Goal: Task Accomplishment & Management: Use online tool/utility

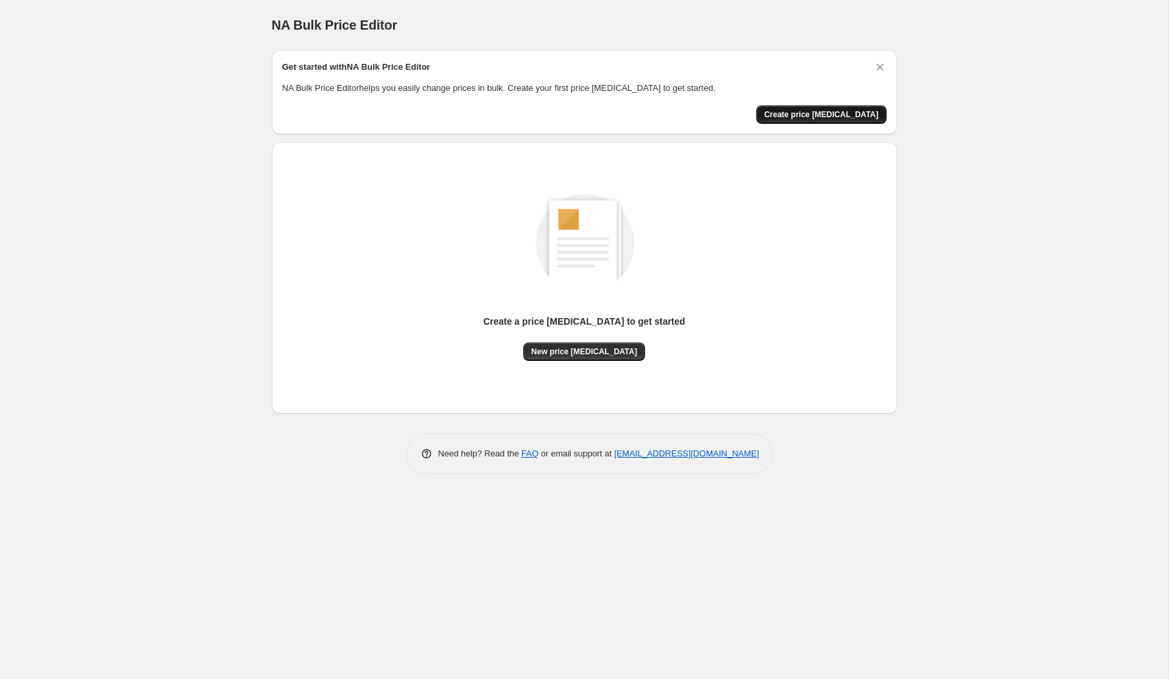
click at [830, 119] on button "Create price [MEDICAL_DATA]" at bounding box center [821, 114] width 130 height 18
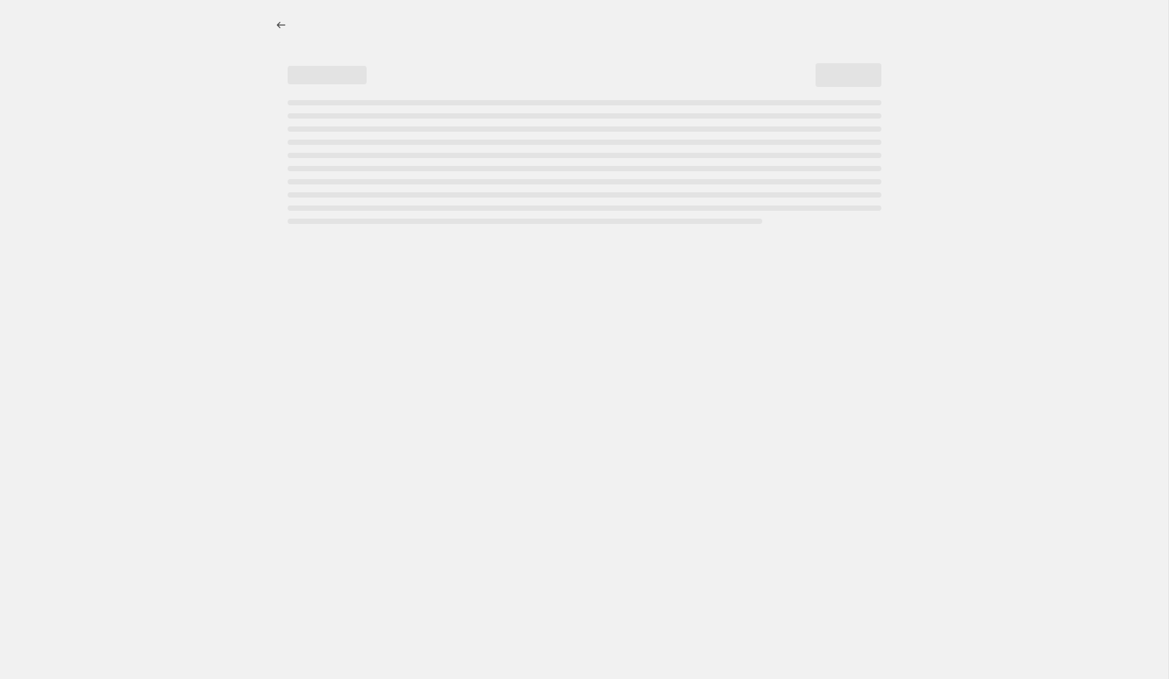
select select "percentage"
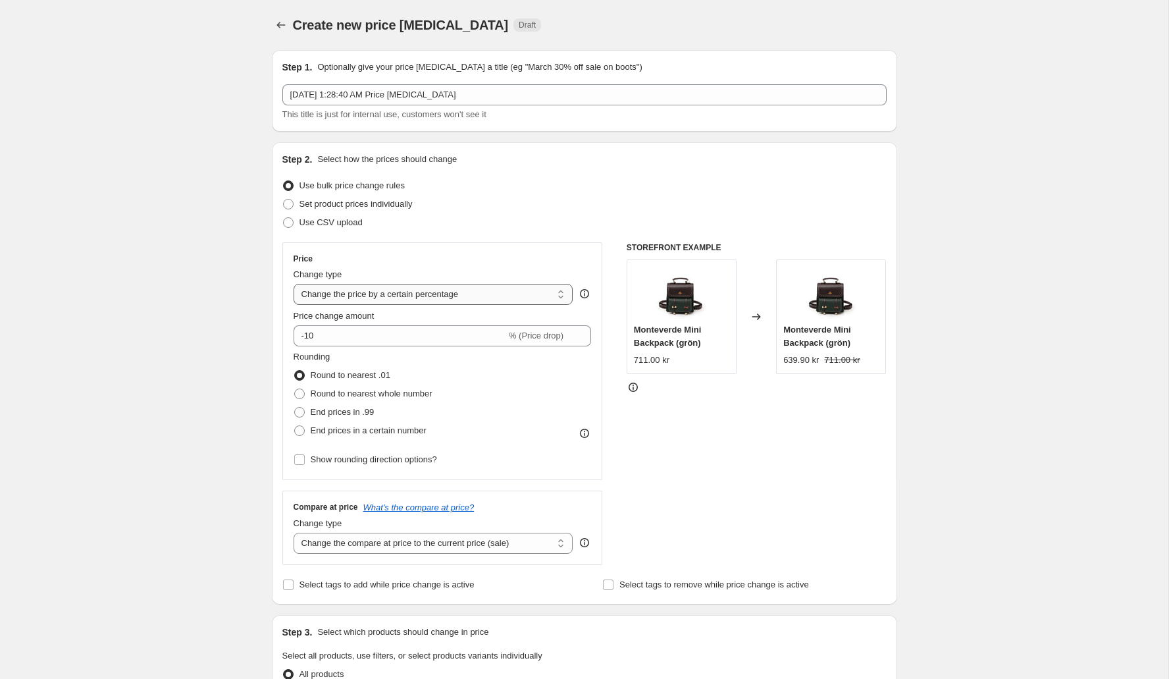
click at [503, 285] on select "Change the price to a certain amount Change the price by a certain amount Chang…" at bounding box center [434, 294] width 280 height 21
click at [393, 205] on span "Set product prices individually" at bounding box center [355, 204] width 113 height 10
click at [284, 199] on input "Set product prices individually" at bounding box center [283, 199] width 1 height 1
radio input "true"
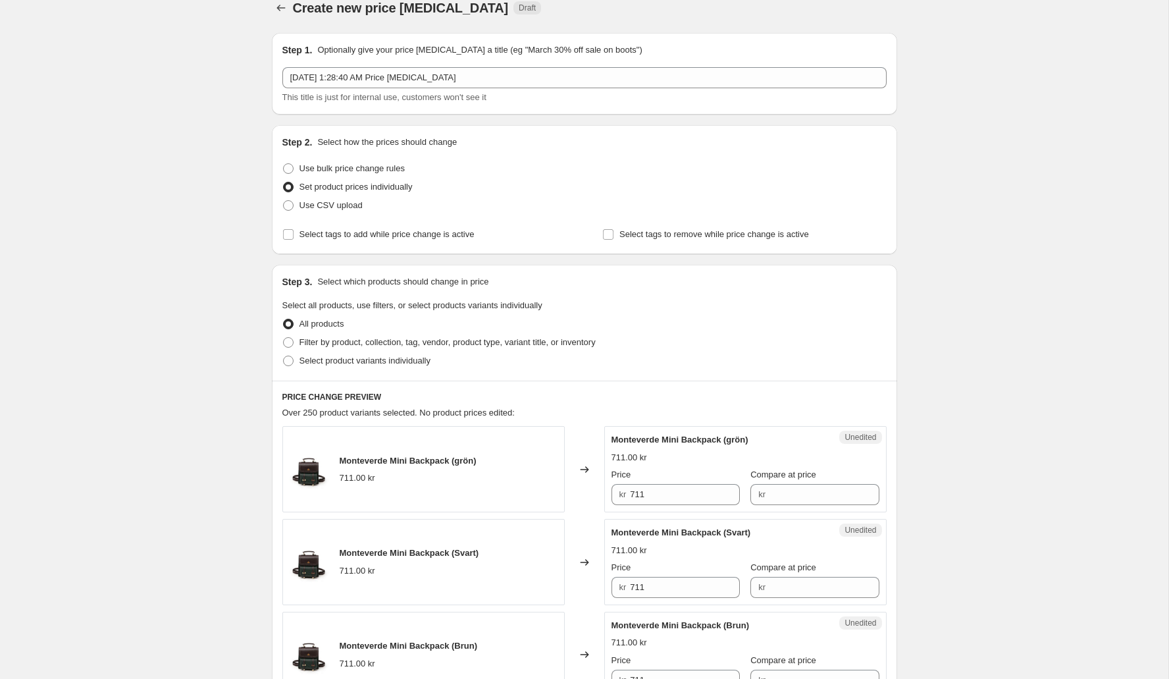
scroll to position [16, 0]
click at [400, 169] on span "Use bulk price change rules" at bounding box center [351, 169] width 105 height 10
click at [284, 165] on input "Use bulk price change rules" at bounding box center [283, 164] width 1 height 1
radio input "true"
select select "percentage"
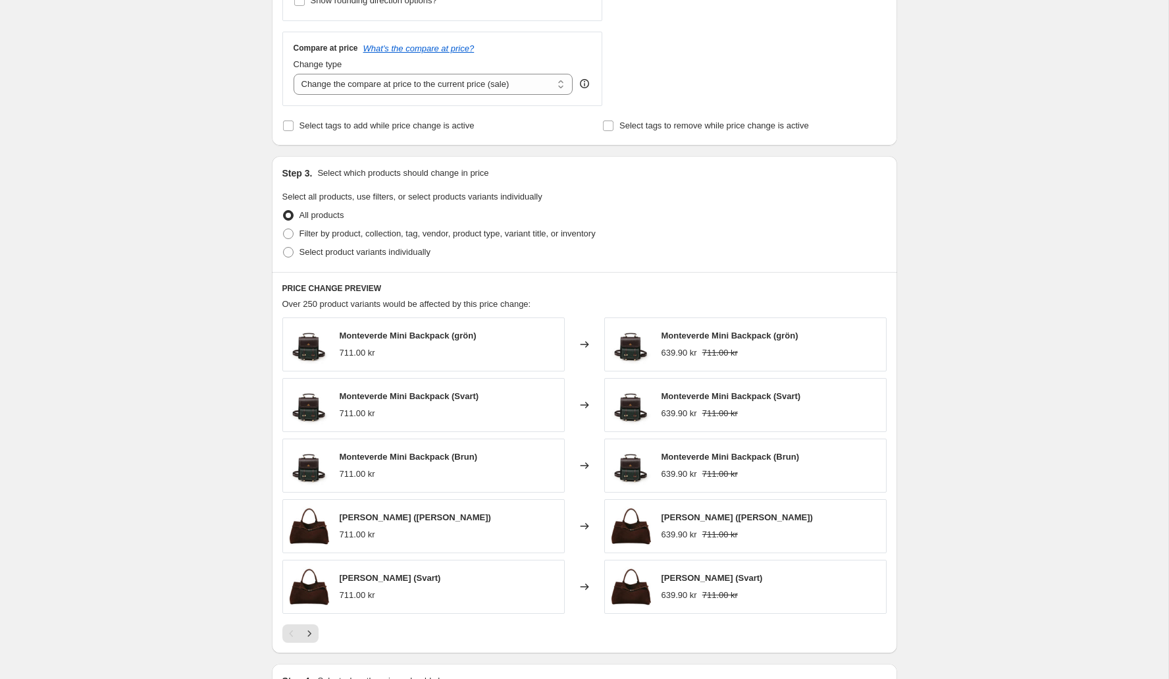
scroll to position [0, 0]
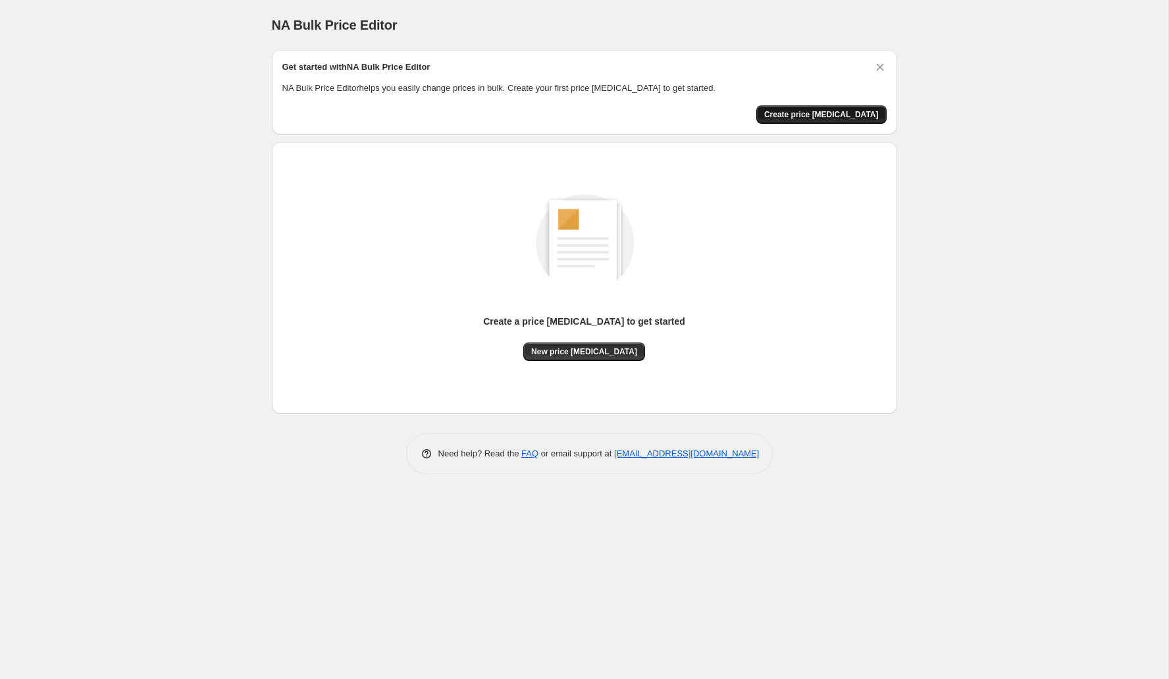
click at [810, 121] on button "Create price [MEDICAL_DATA]" at bounding box center [821, 114] width 130 height 18
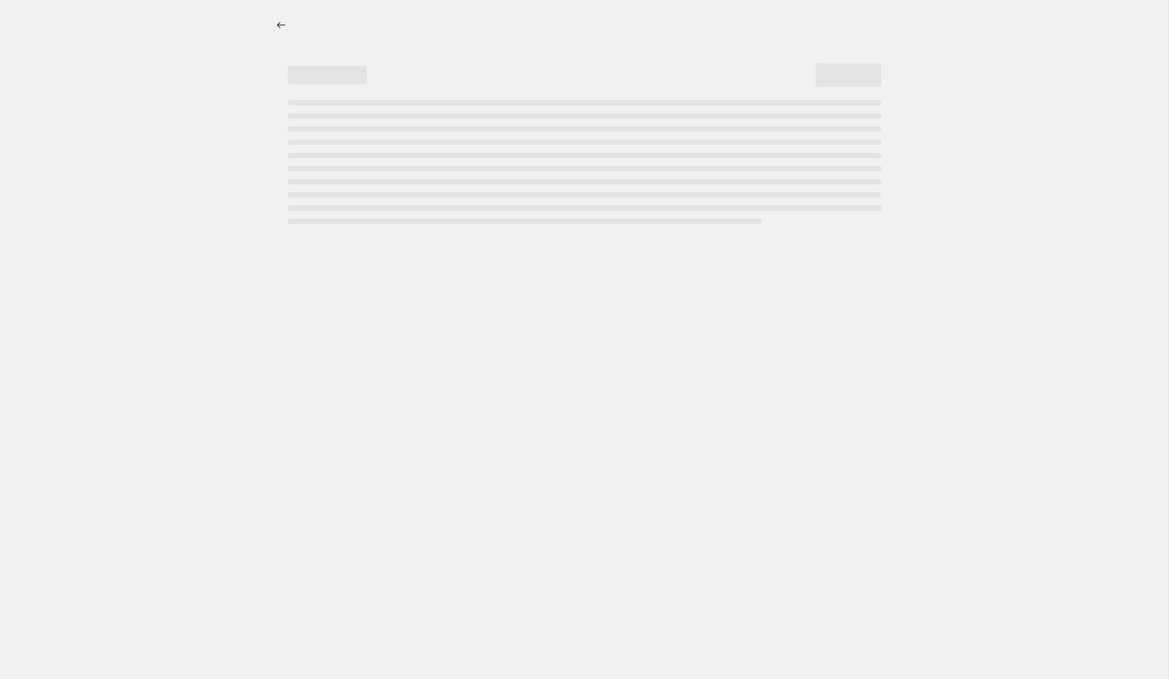
select select "percentage"
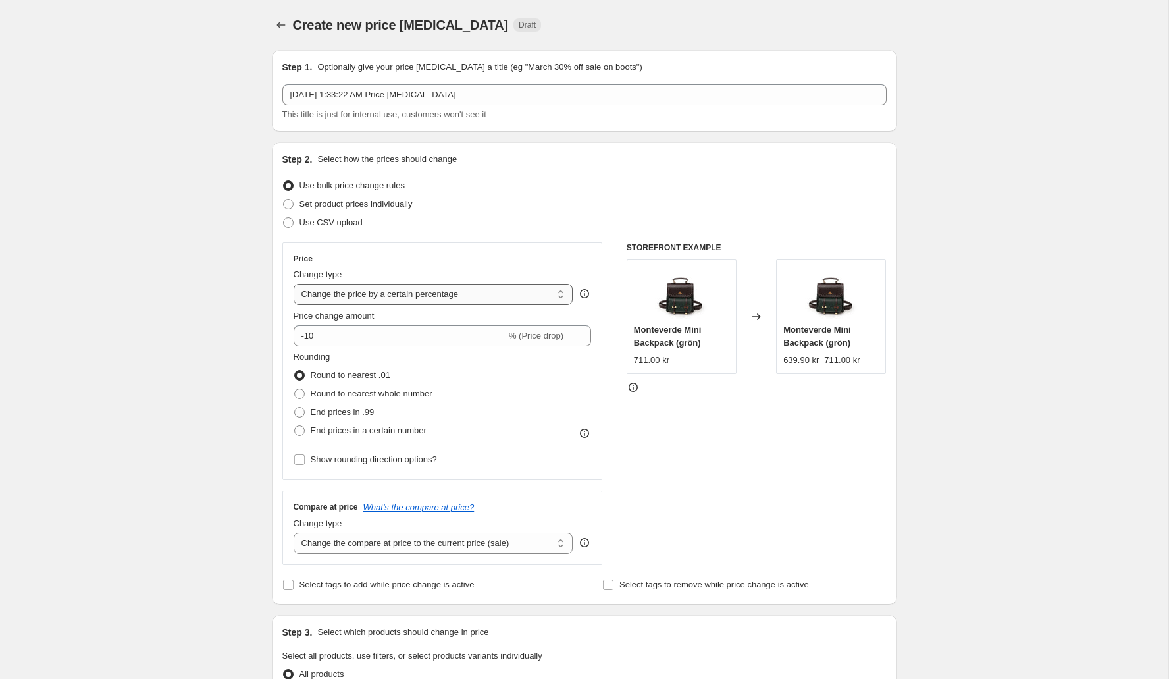
click at [385, 297] on select "Change the price to a certain amount Change the price by a certain amount Chang…" at bounding box center [434, 294] width 280 height 21
click at [294, 284] on select "Change the price to a certain amount Change the price by a certain amount Chang…" at bounding box center [434, 294] width 280 height 21
click at [369, 329] on input "-10" at bounding box center [400, 335] width 213 height 21
click at [582, 327] on icon at bounding box center [581, 331] width 13 height 13
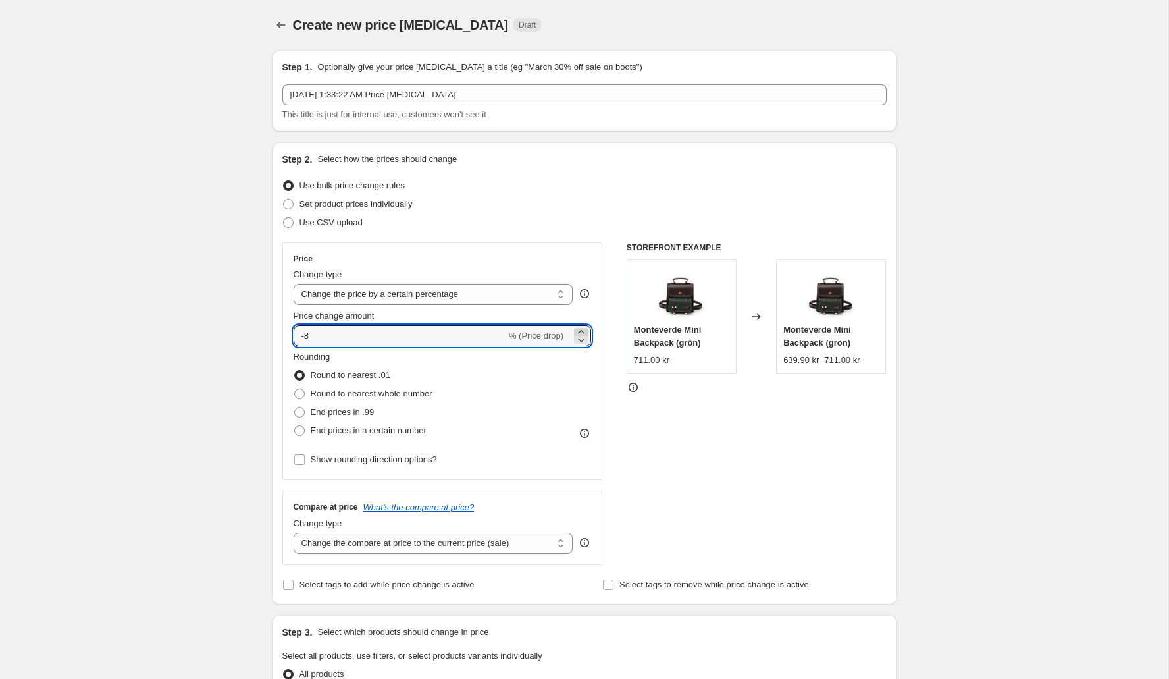
click at [582, 327] on icon at bounding box center [581, 331] width 13 height 13
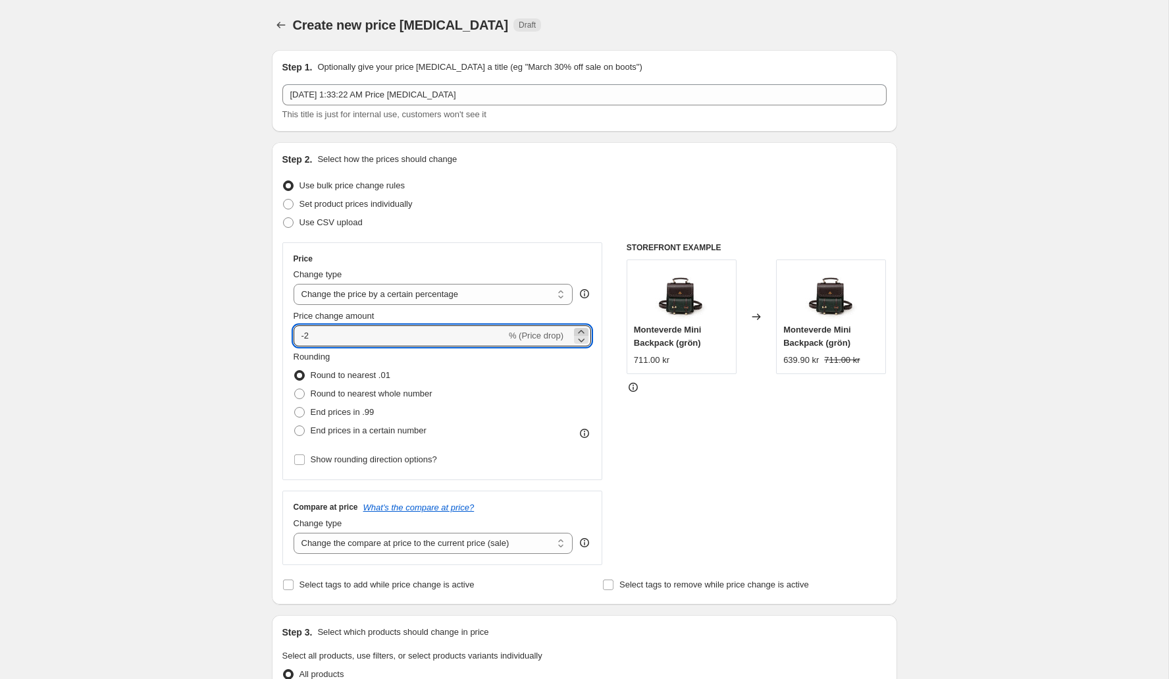
click at [582, 327] on icon at bounding box center [581, 331] width 13 height 13
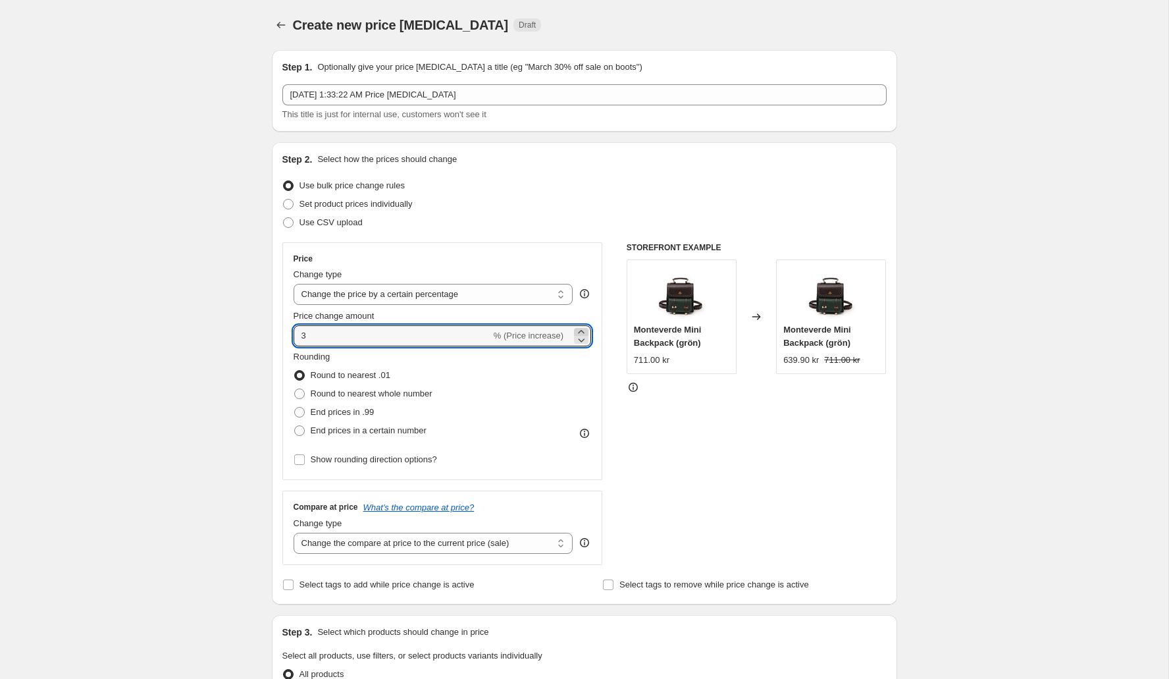
click at [582, 327] on icon at bounding box center [581, 331] width 13 height 13
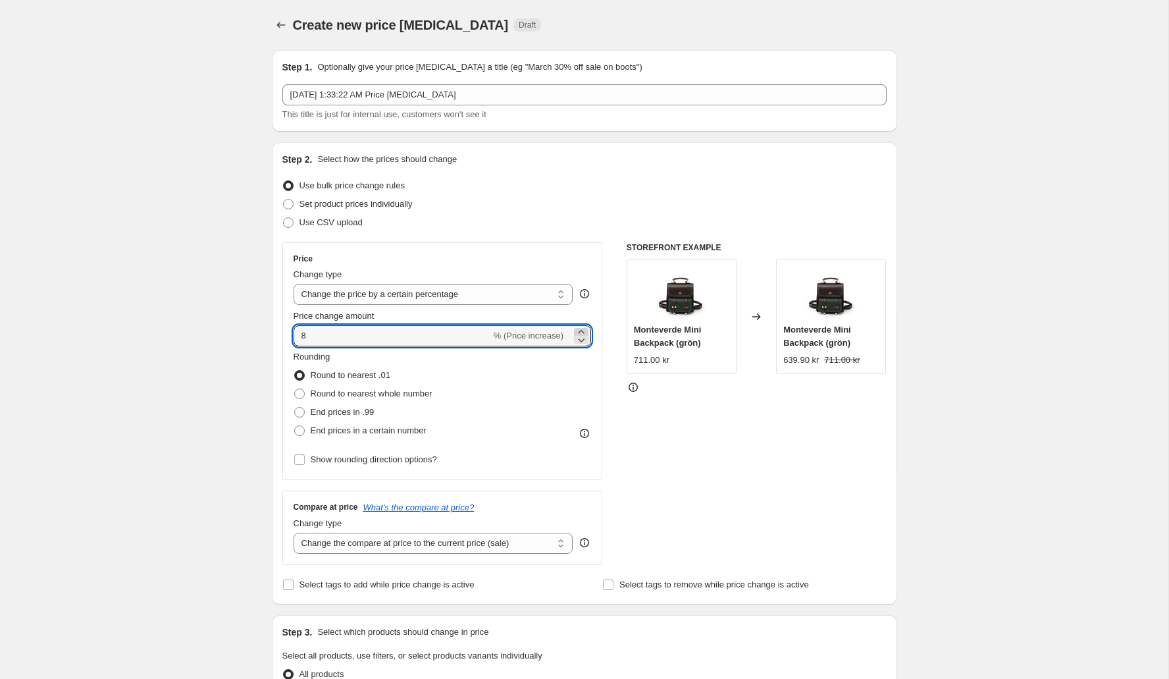
click at [582, 327] on icon at bounding box center [581, 331] width 13 height 13
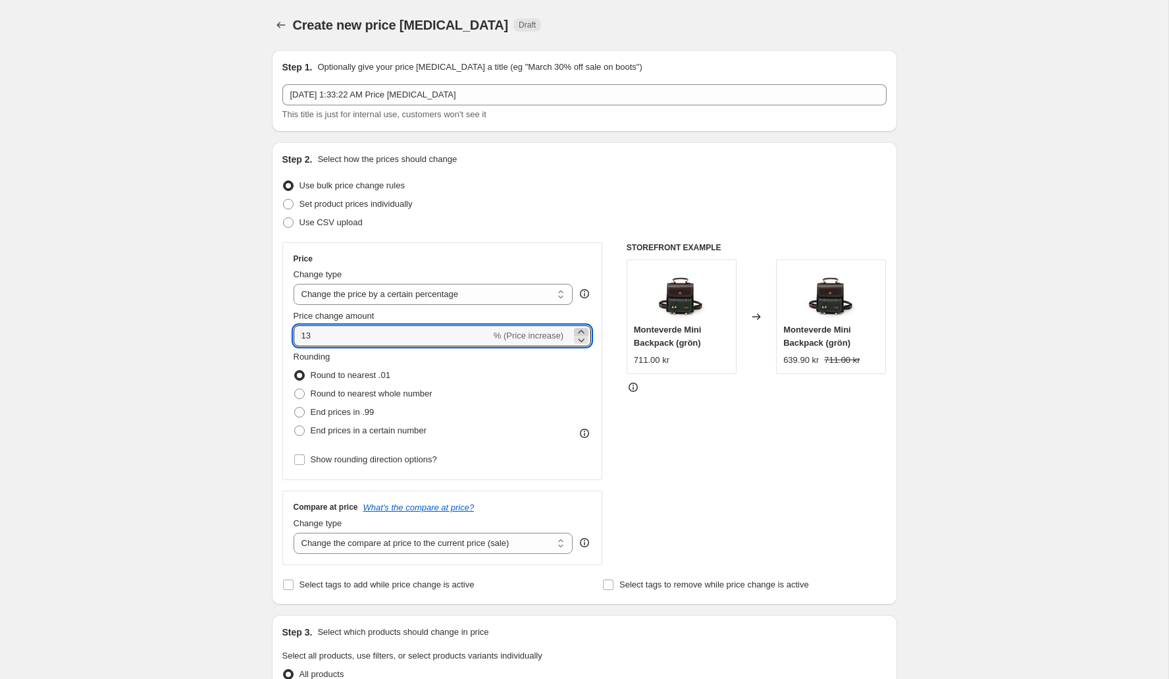
click at [582, 327] on icon at bounding box center [581, 331] width 13 height 13
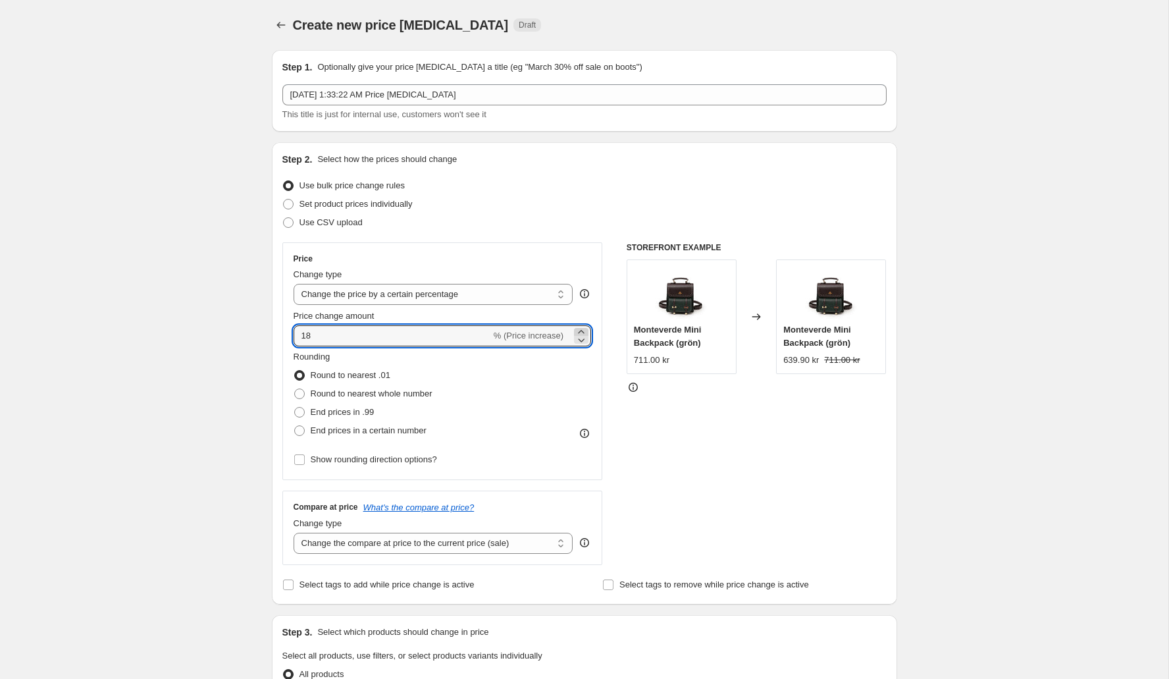
click at [582, 327] on icon at bounding box center [581, 331] width 13 height 13
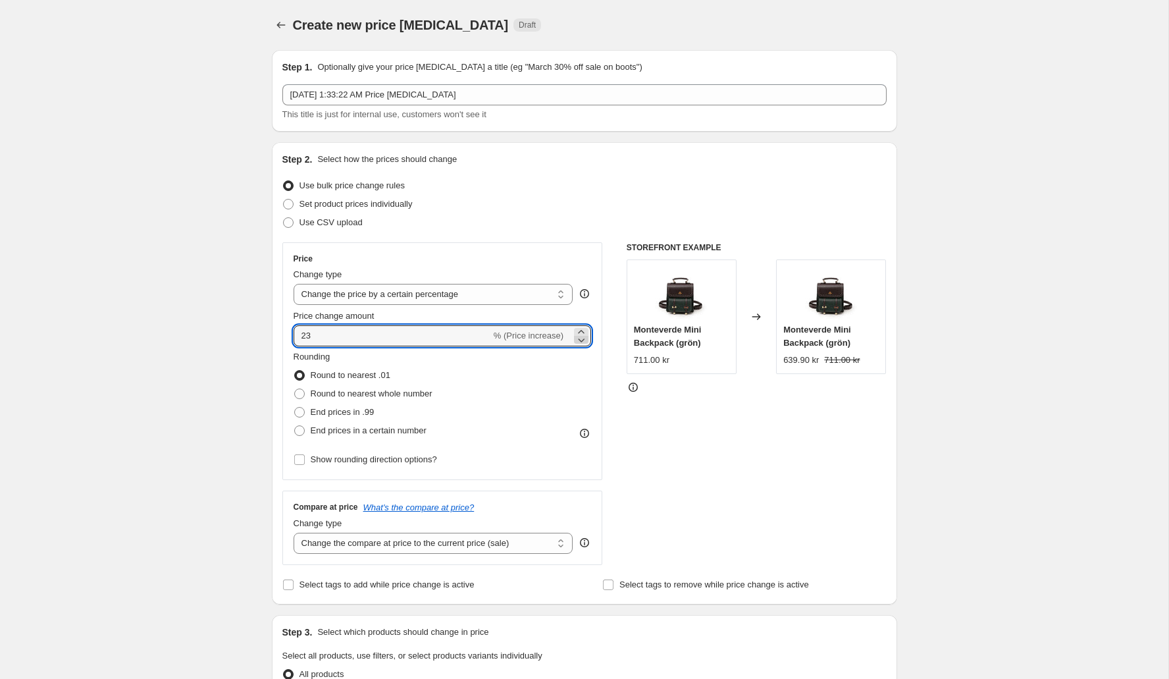
click at [586, 342] on icon at bounding box center [581, 339] width 13 height 13
click at [582, 330] on icon at bounding box center [581, 331] width 6 height 3
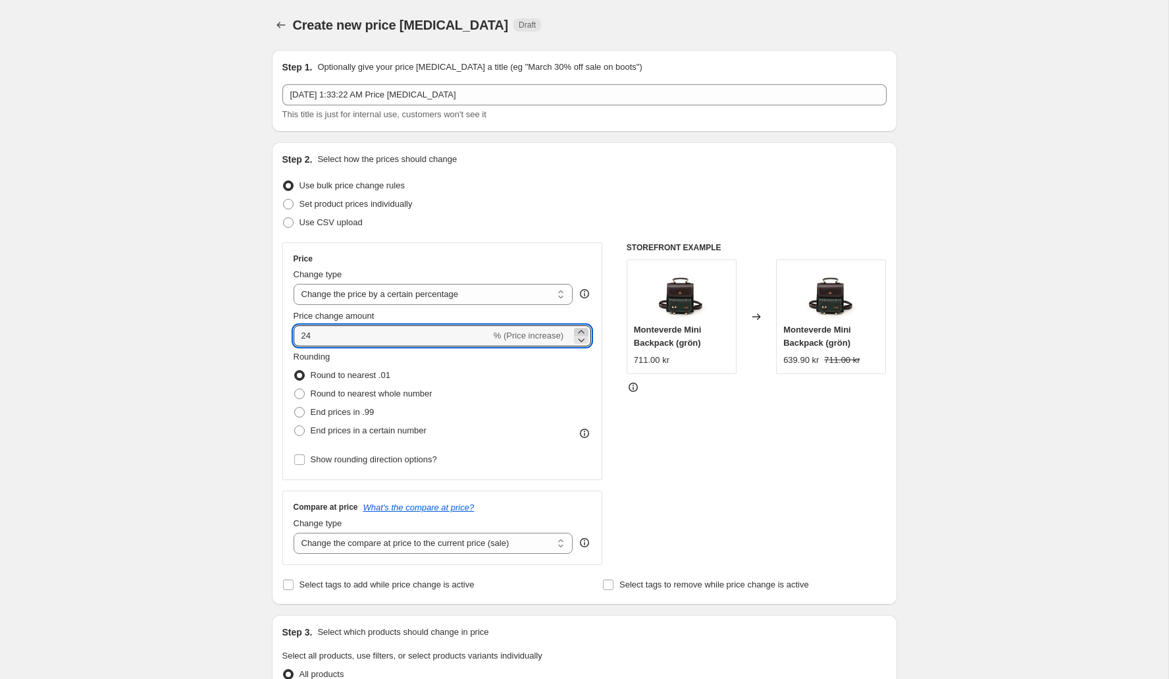
click at [582, 330] on icon at bounding box center [581, 331] width 6 height 3
click at [585, 341] on icon at bounding box center [581, 339] width 13 height 13
click at [589, 226] on div "Use CSV upload" at bounding box center [584, 222] width 604 height 18
click at [582, 329] on icon at bounding box center [581, 331] width 13 height 13
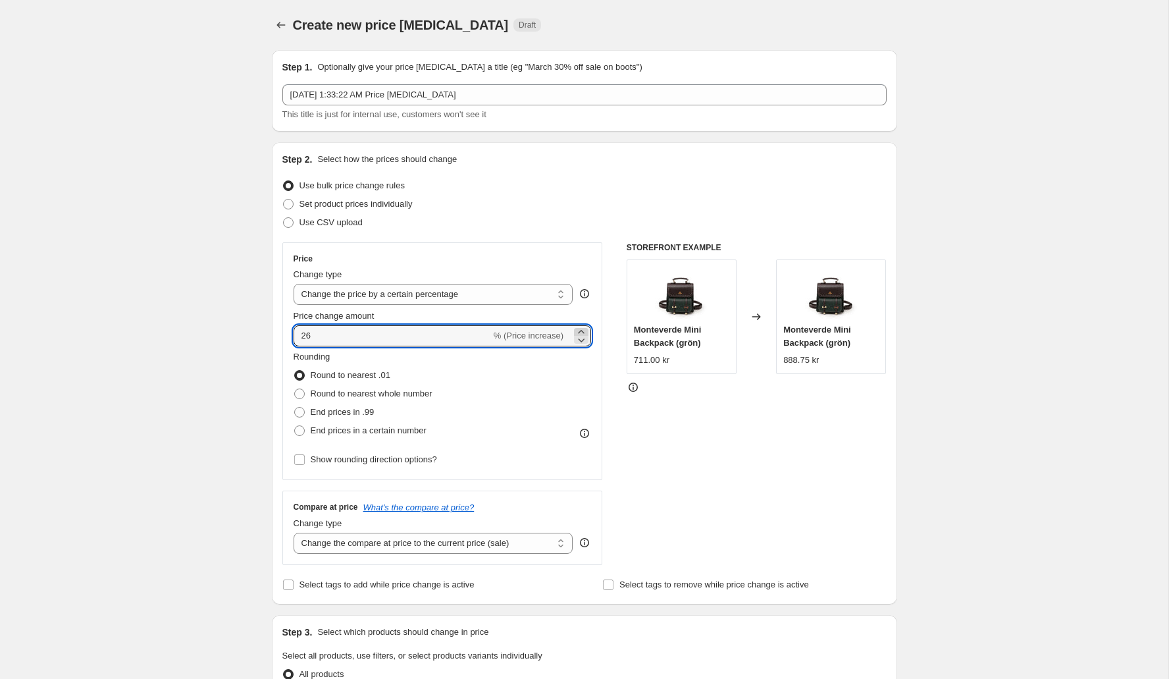
click at [582, 329] on icon at bounding box center [581, 331] width 13 height 13
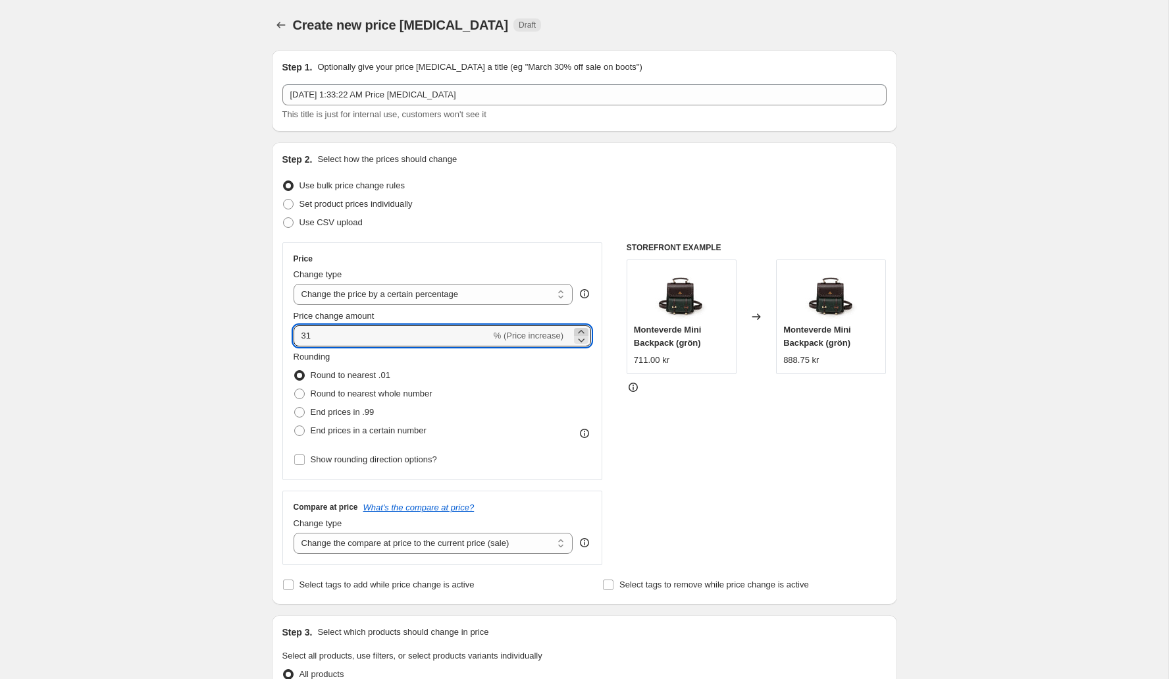
click at [582, 329] on icon at bounding box center [581, 331] width 13 height 13
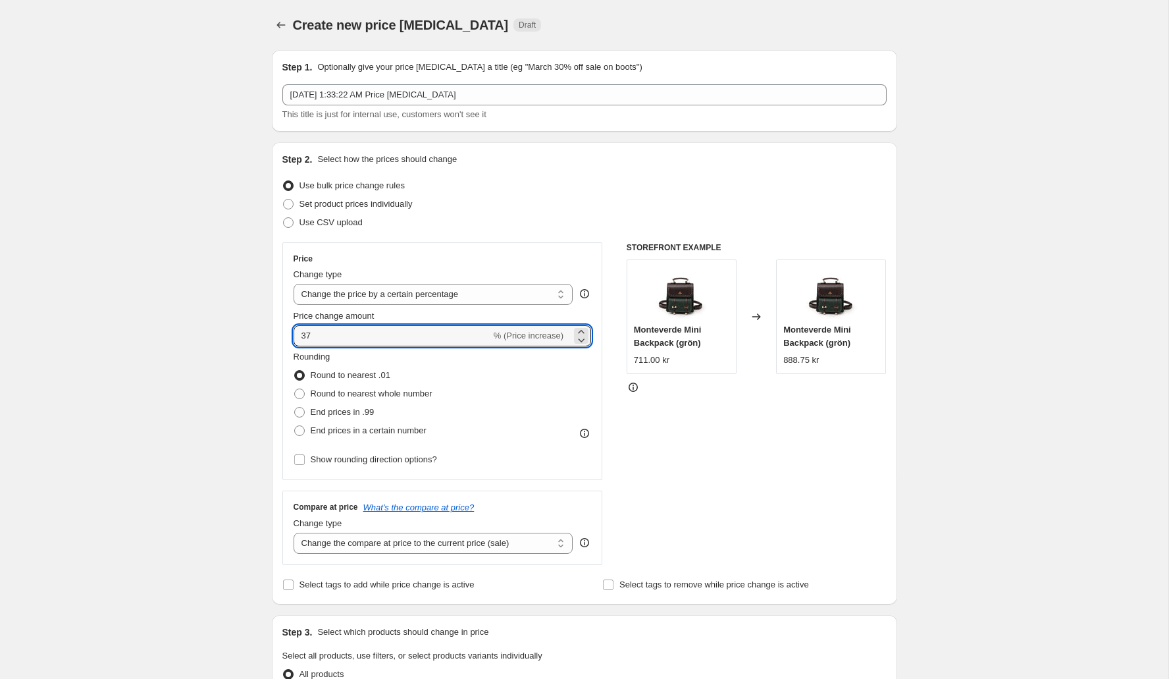
click at [588, 340] on div "37 % (Price increase)" at bounding box center [443, 335] width 298 height 21
click at [584, 339] on icon at bounding box center [581, 339] width 13 height 13
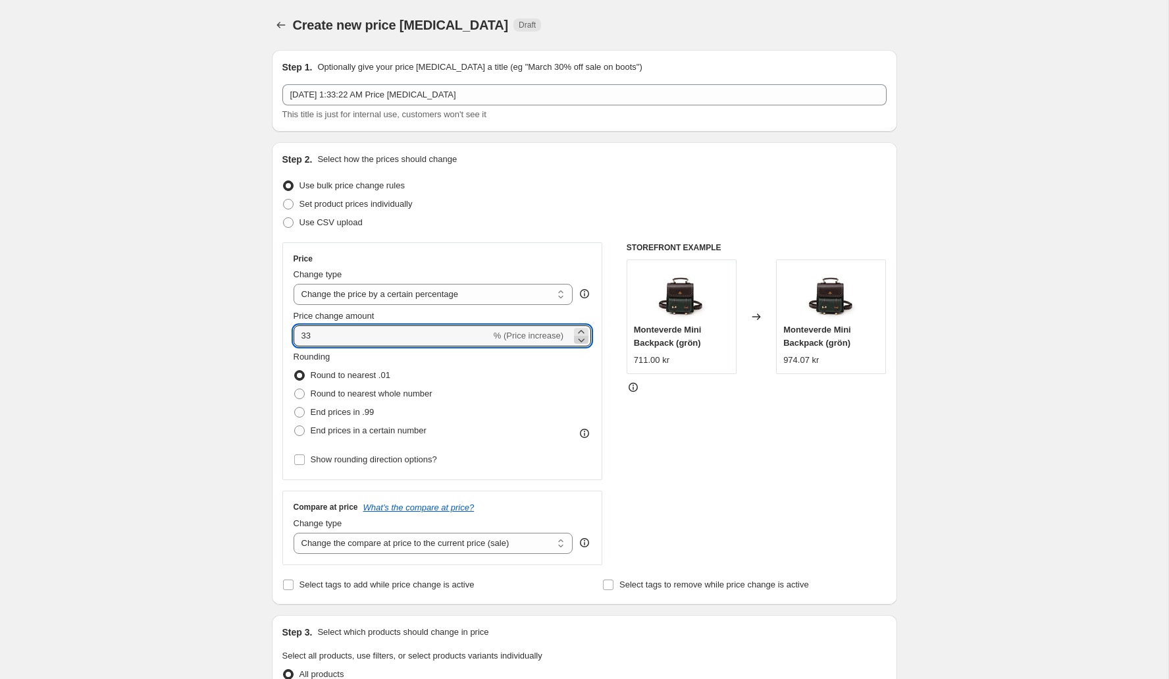
click at [584, 339] on icon at bounding box center [581, 339] width 13 height 13
type input "30"
click at [587, 228] on div "Use CSV upload" at bounding box center [584, 222] width 604 height 18
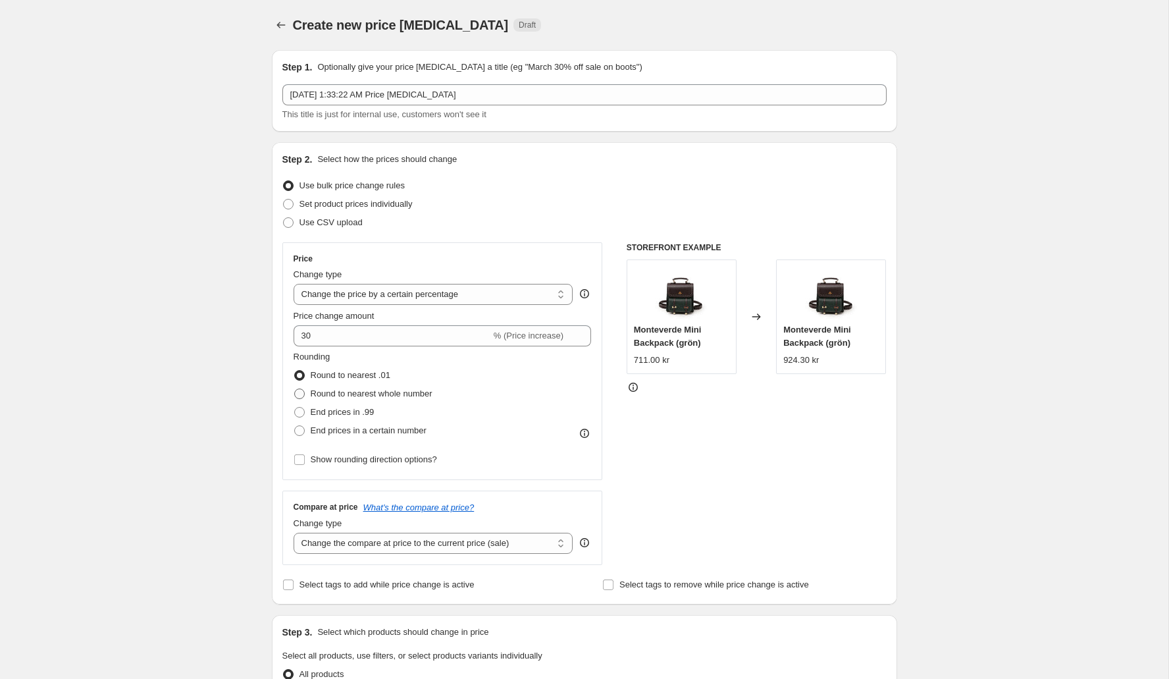
click at [363, 397] on span "Round to nearest whole number" at bounding box center [372, 393] width 122 height 10
click at [295, 389] on input "Round to nearest whole number" at bounding box center [294, 388] width 1 height 1
radio input "true"
click at [373, 434] on span "End prices in a certain number" at bounding box center [369, 430] width 116 height 10
click at [295, 426] on input "End prices in a certain number" at bounding box center [294, 425] width 1 height 1
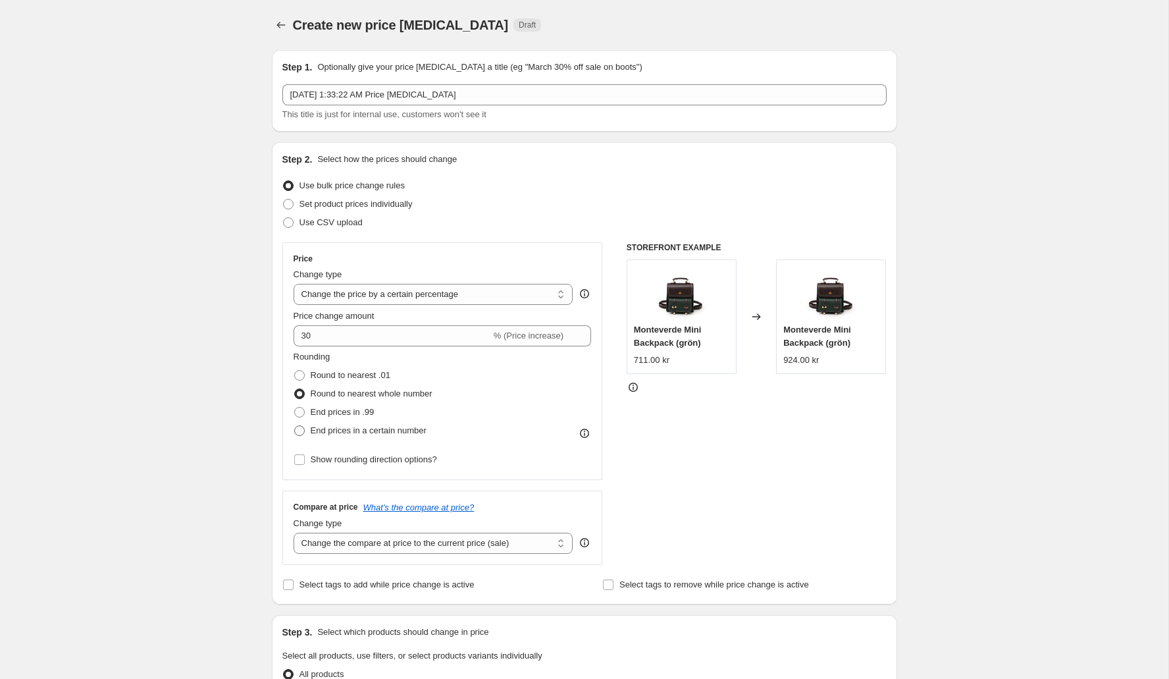
radio input "true"
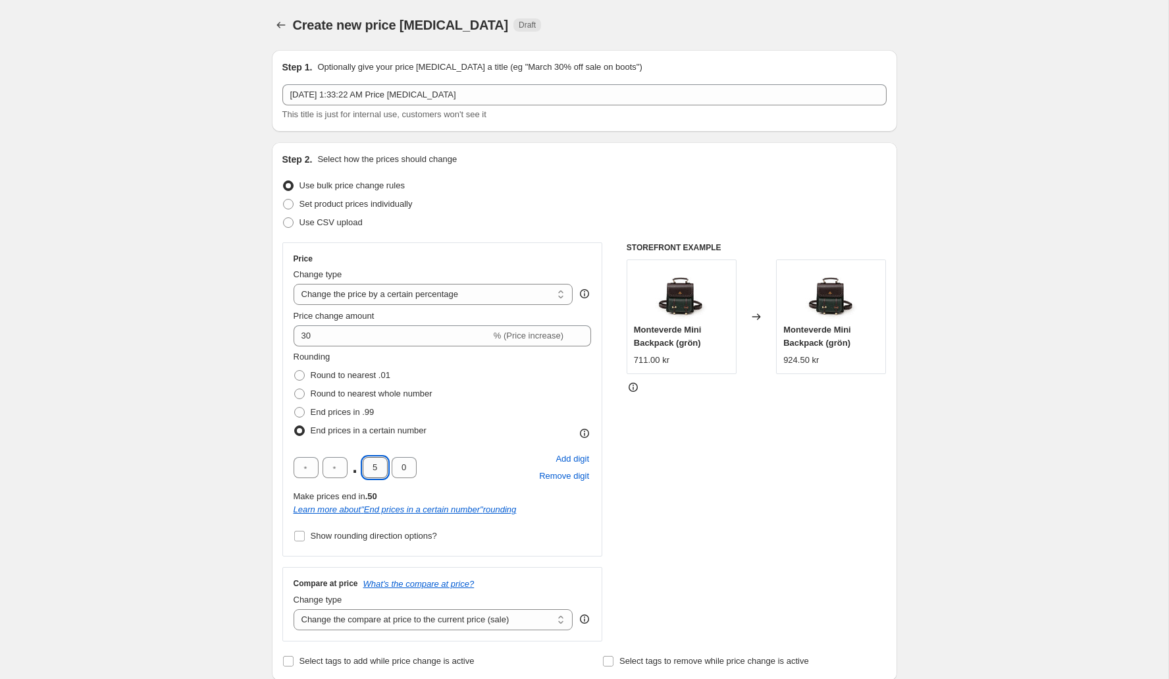
click at [378, 467] on input "5" at bounding box center [375, 467] width 25 height 21
click at [336, 466] on input "text" at bounding box center [334, 467] width 25 height 21
type input "5"
click at [312, 467] on input "text" at bounding box center [306, 467] width 25 height 21
type input "0"
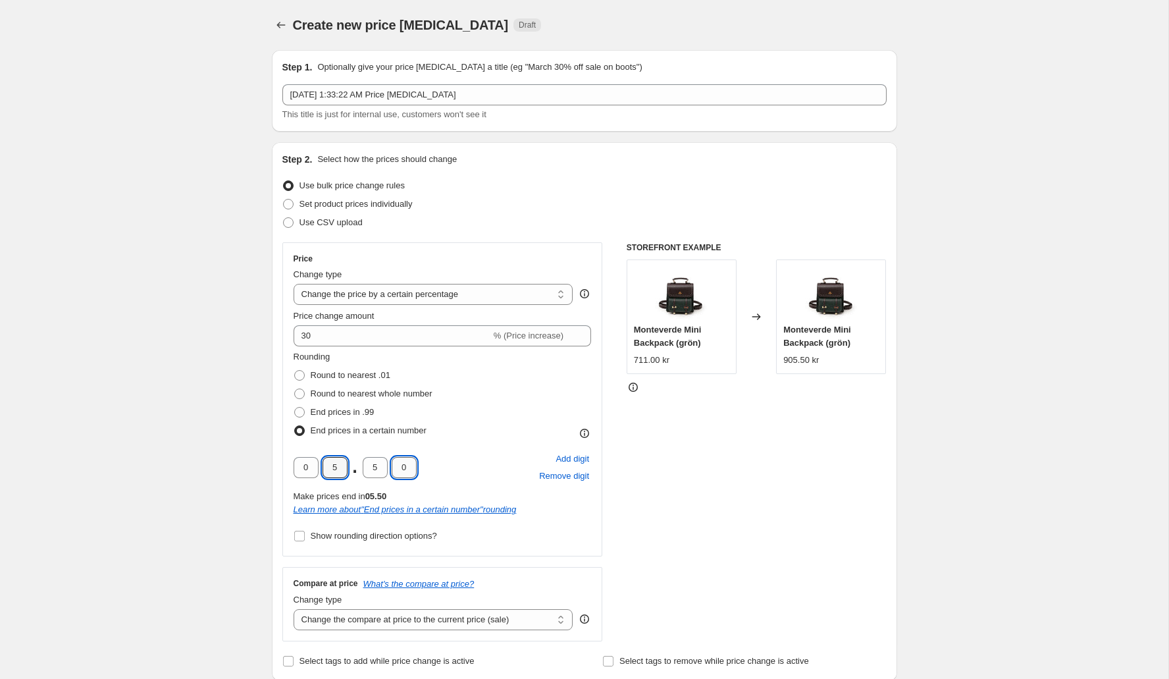
click at [409, 467] on input "0" at bounding box center [404, 467] width 25 height 21
click at [378, 463] on input "5" at bounding box center [375, 467] width 25 height 21
click at [495, 412] on div "Rounding Round to nearest .01 Round to nearest whole number End prices in .99 E…" at bounding box center [443, 395] width 298 height 90
click at [377, 473] on input "text" at bounding box center [375, 467] width 25 height 21
type input "0"
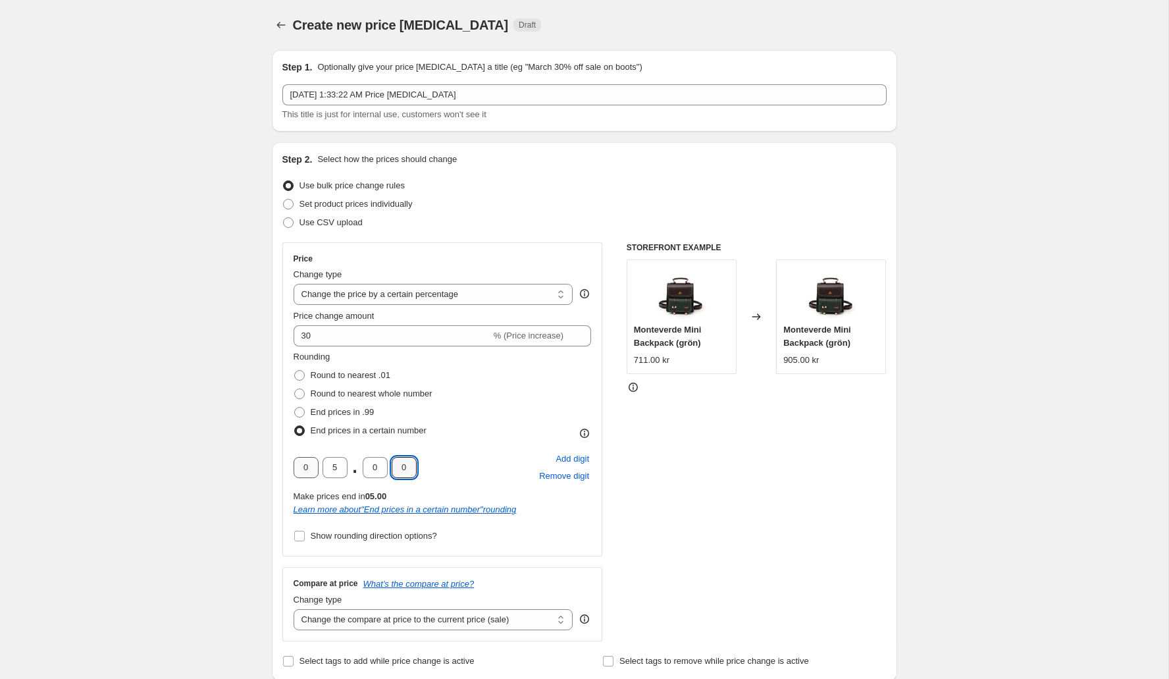
type input "0"
click at [307, 471] on input "0" at bounding box center [306, 467] width 25 height 21
click at [536, 412] on div "Rounding Round to nearest .01 Round to nearest whole number End prices in .99 E…" at bounding box center [443, 395] width 298 height 90
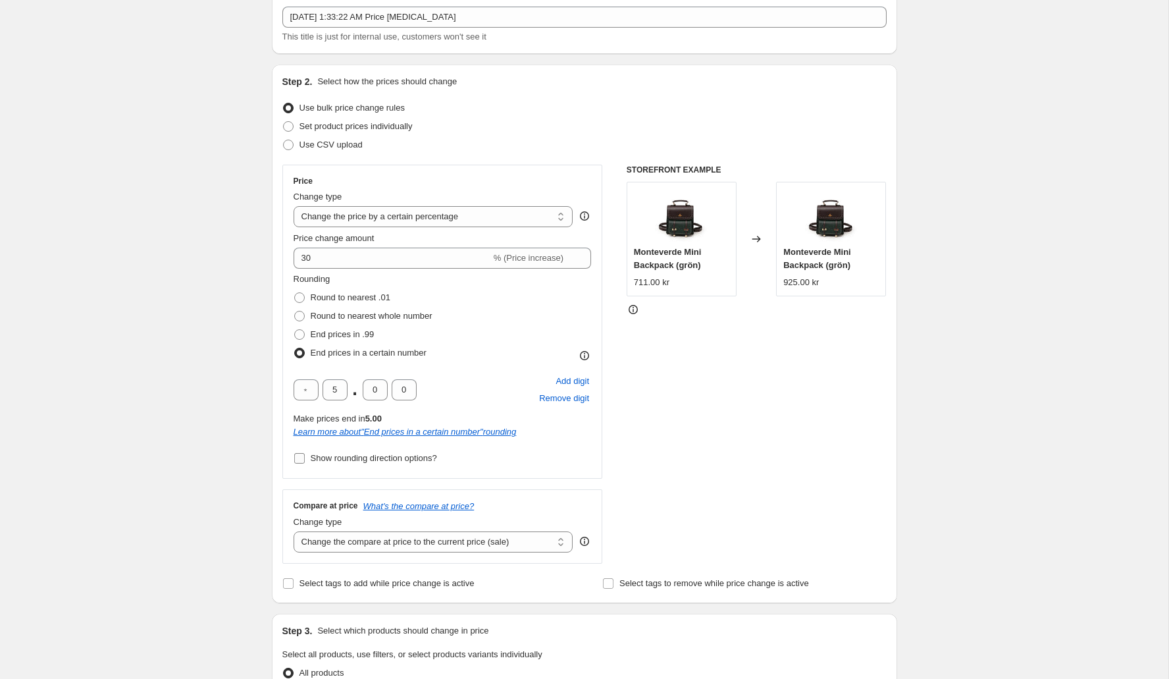
scroll to position [84, 0]
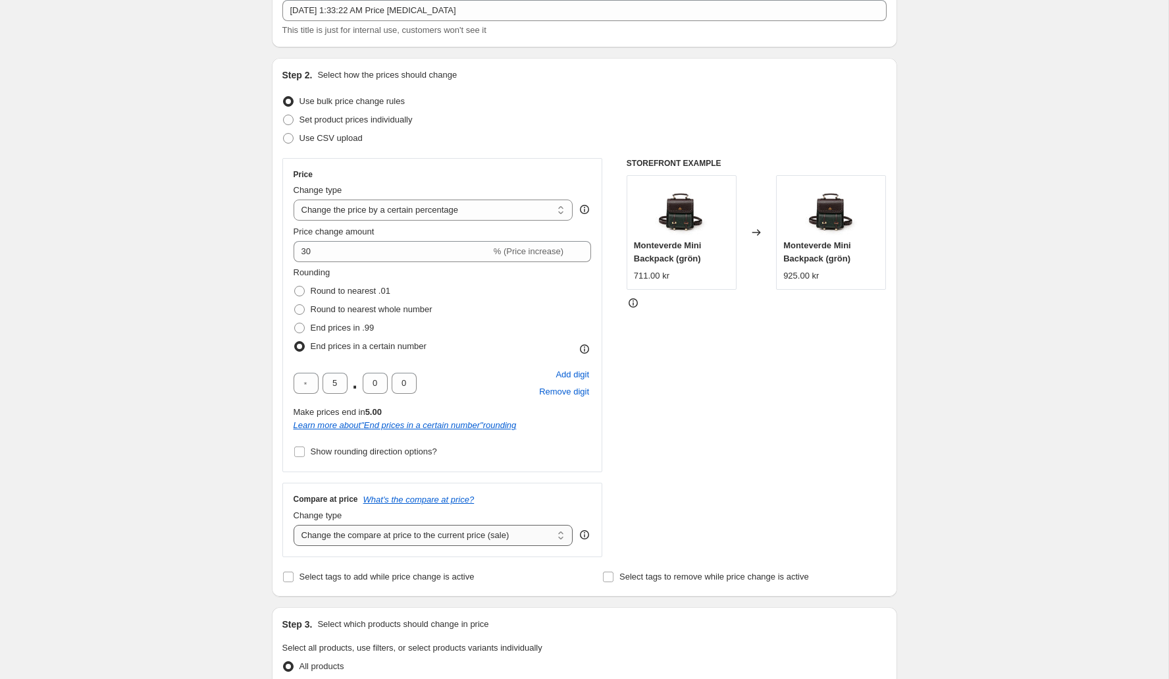
click at [408, 537] on select "Change the compare at price to the current price (sale) Change the compare at p…" at bounding box center [434, 535] width 280 height 21
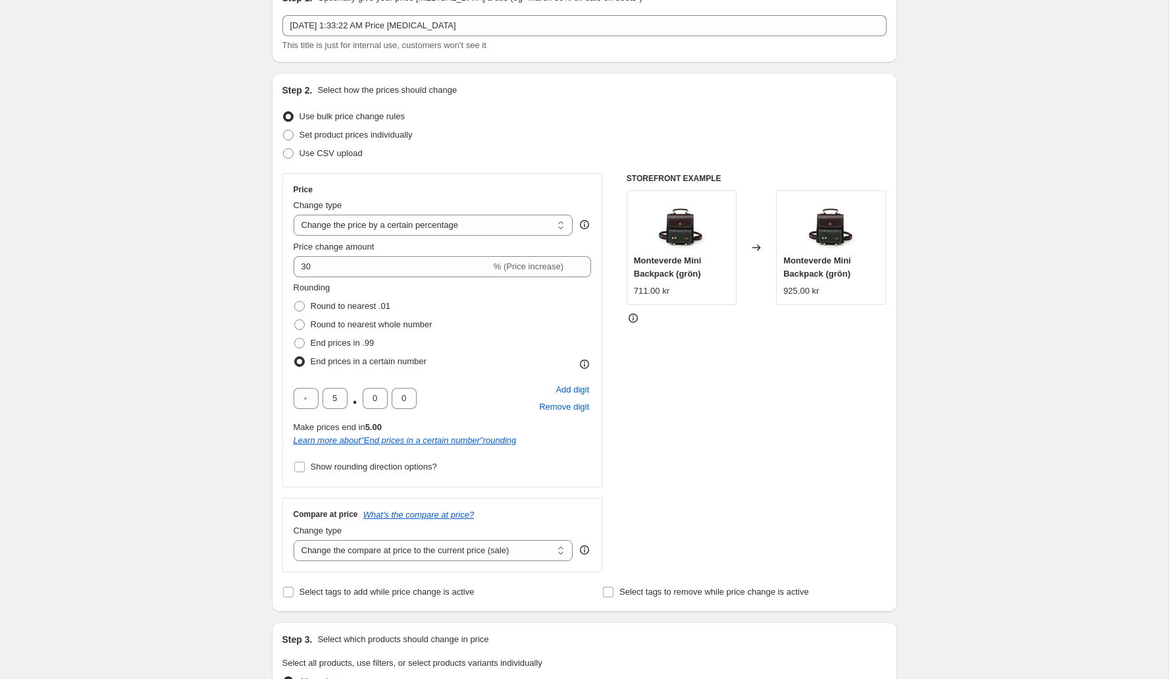
scroll to position [48, 0]
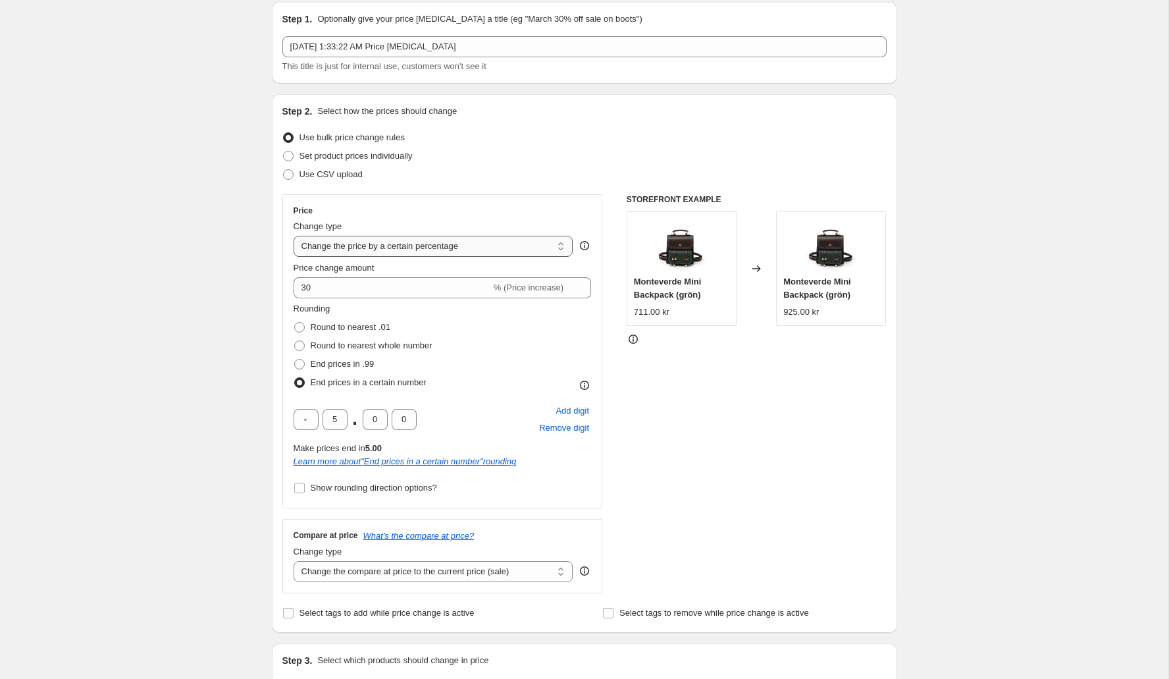
click at [530, 249] on select "Change the price to a certain amount Change the price by a certain amount Chang…" at bounding box center [434, 246] width 280 height 21
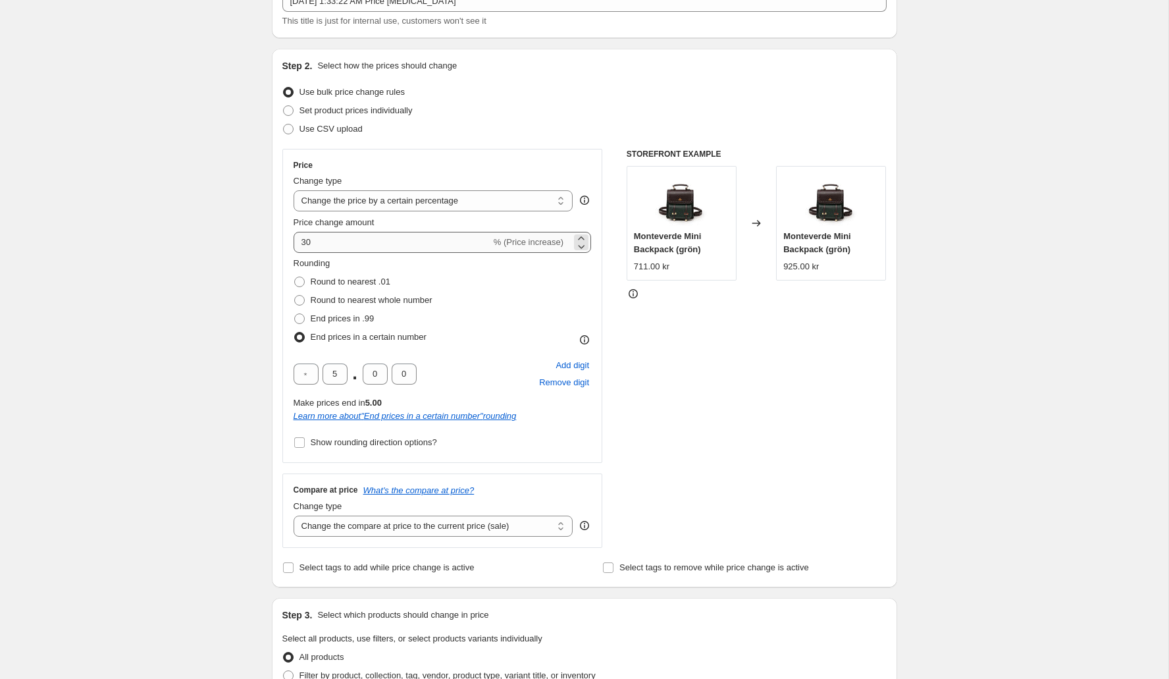
scroll to position [53, 0]
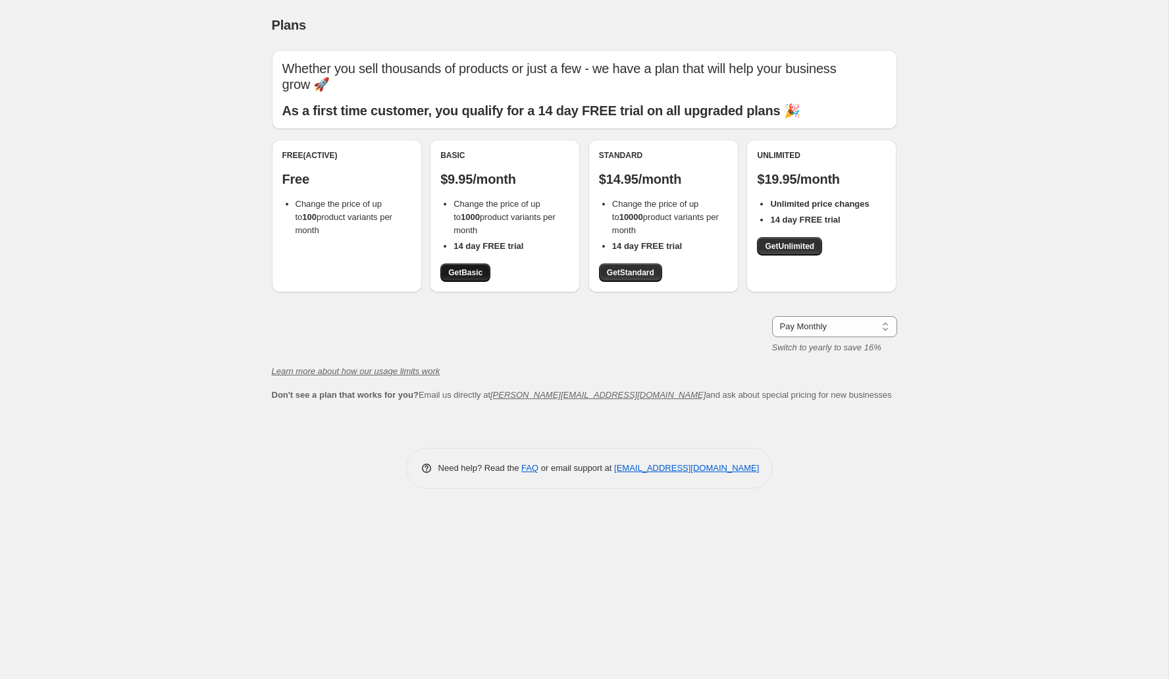
click at [478, 267] on span "Get Basic" at bounding box center [465, 272] width 34 height 11
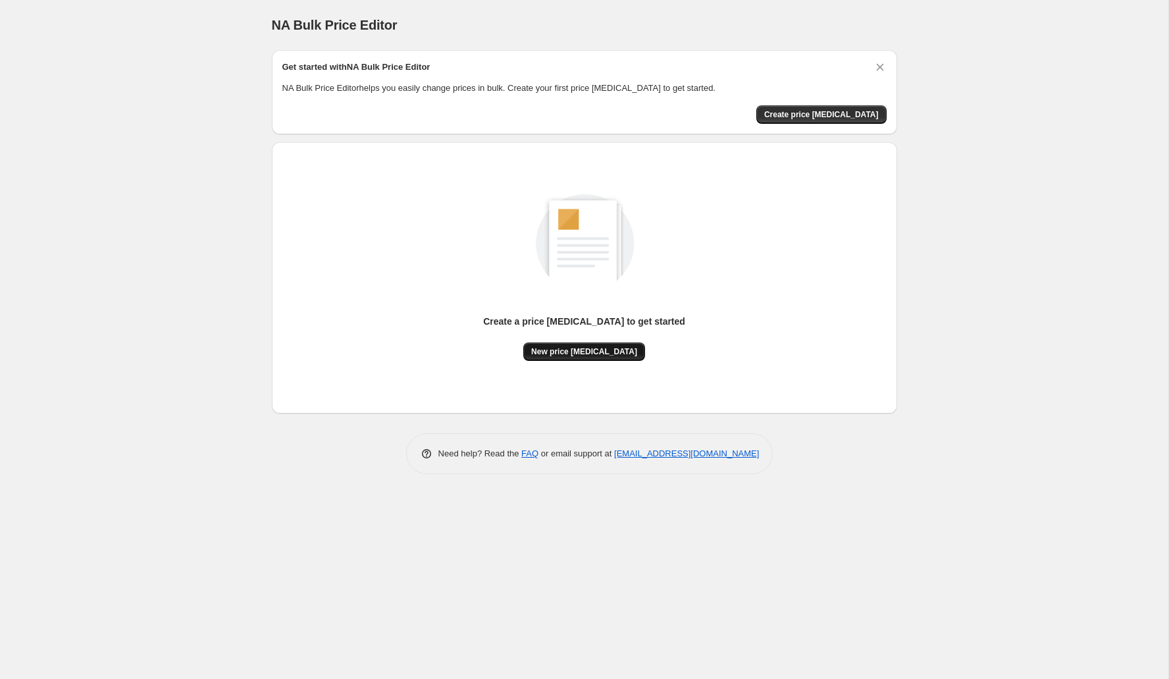
click at [561, 350] on span "New price [MEDICAL_DATA]" at bounding box center [584, 351] width 106 height 11
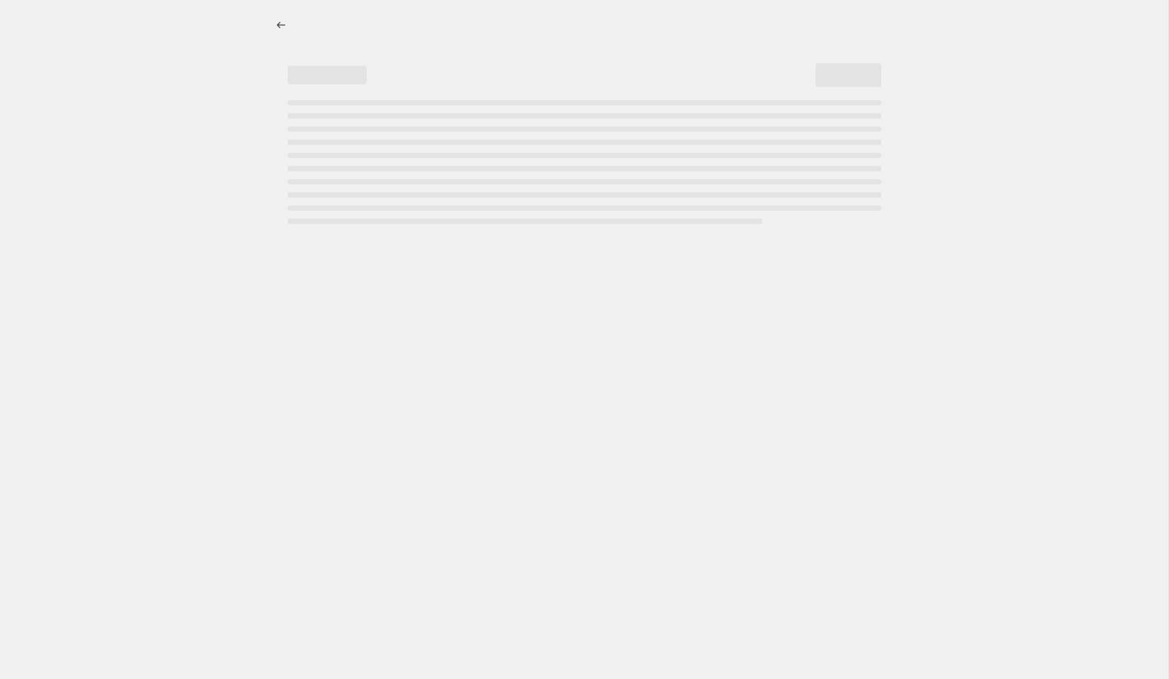
select select "percentage"
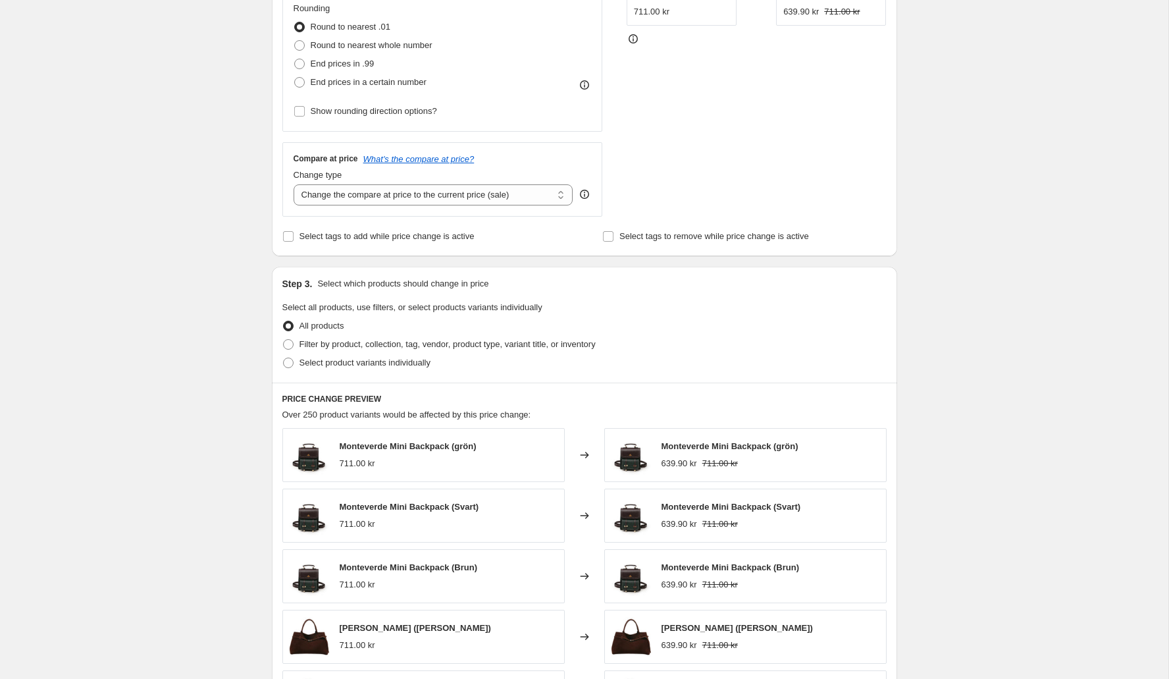
scroll to position [347, 0]
click at [403, 191] on select "Change the compare at price to the current price (sale) Change the compare at p…" at bounding box center [434, 195] width 280 height 21
click at [331, 171] on span "Change type" at bounding box center [318, 175] width 49 height 10
click at [331, 185] on select "Change the compare at price to the current price (sale) Change the compare at p…" at bounding box center [434, 195] width 280 height 21
click at [338, 186] on select "Change the compare at price to the current price (sale) Change the compare at p…" at bounding box center [434, 195] width 280 height 21
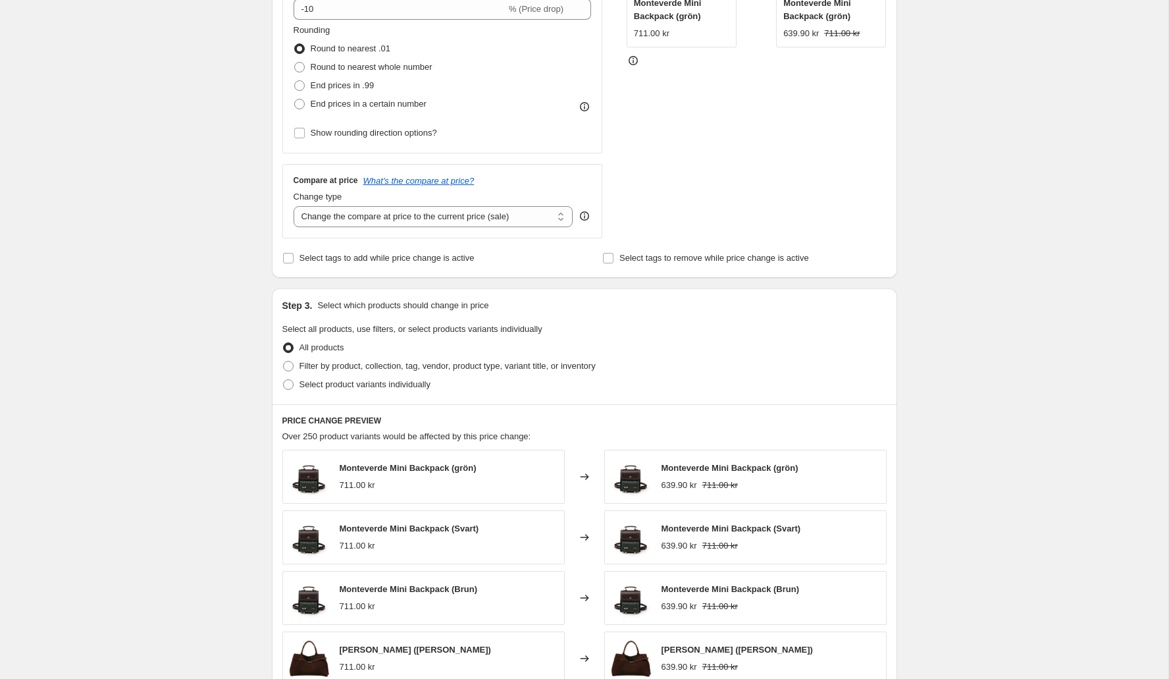
scroll to position [314, 0]
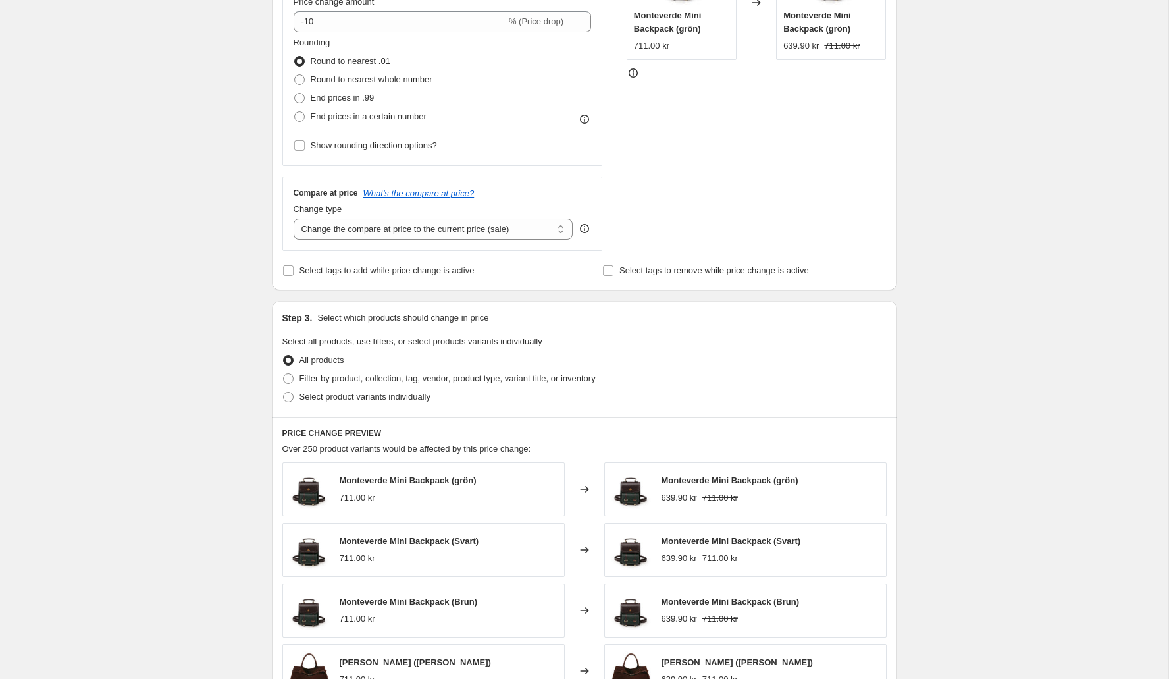
click at [584, 118] on icon at bounding box center [584, 119] width 13 height 13
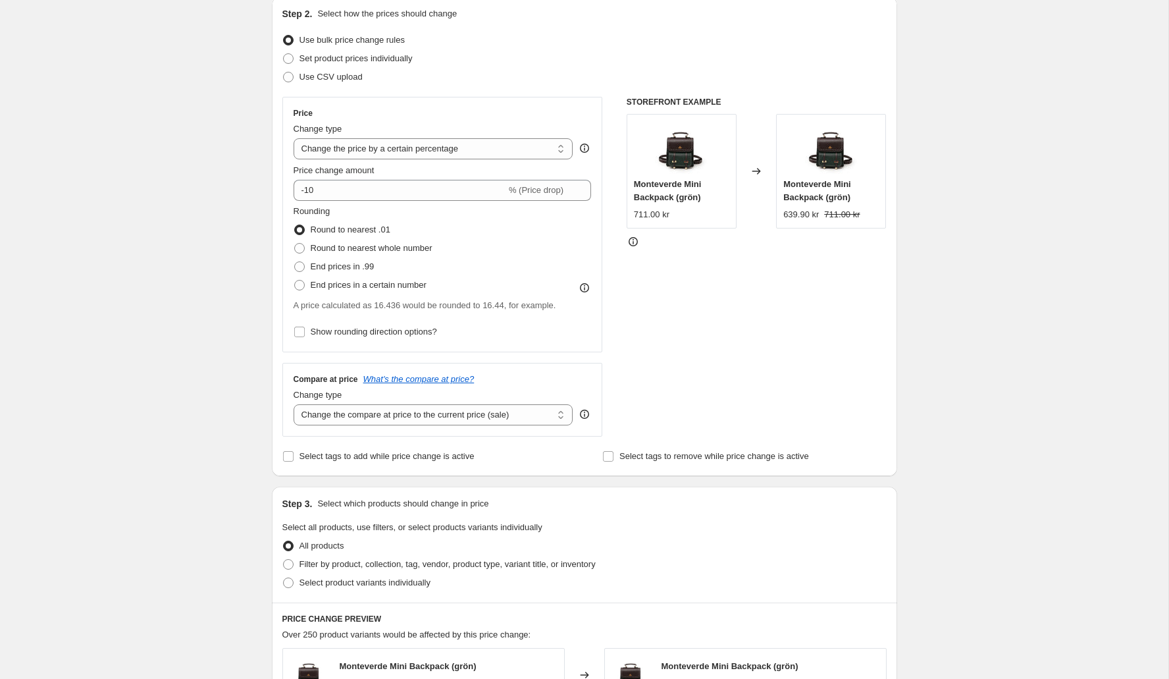
scroll to position [264, 0]
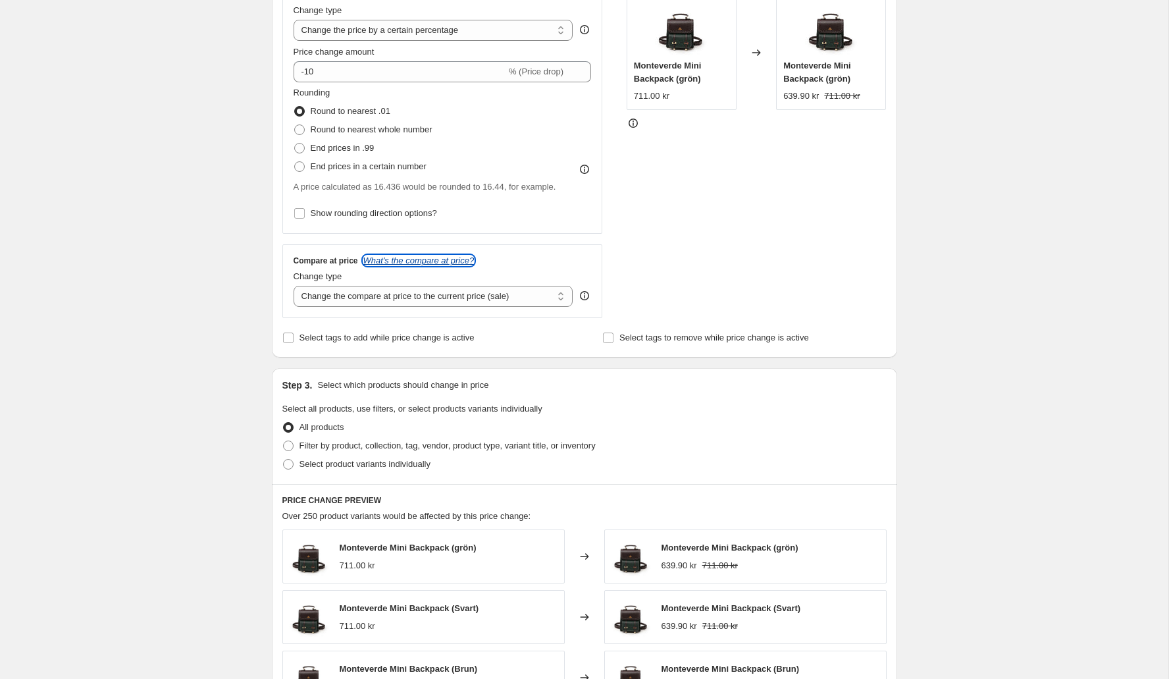
click at [446, 260] on icon "What's the compare at price?" at bounding box center [418, 260] width 111 height 10
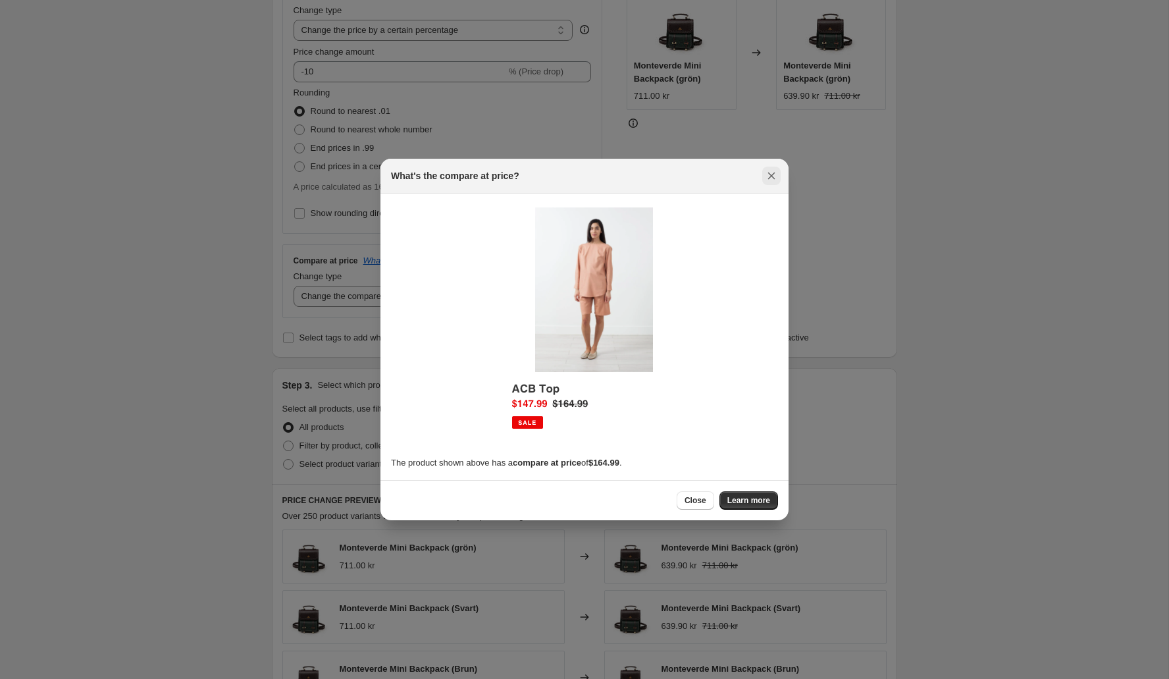
click at [779, 174] on button "Close" at bounding box center [771, 176] width 18 height 18
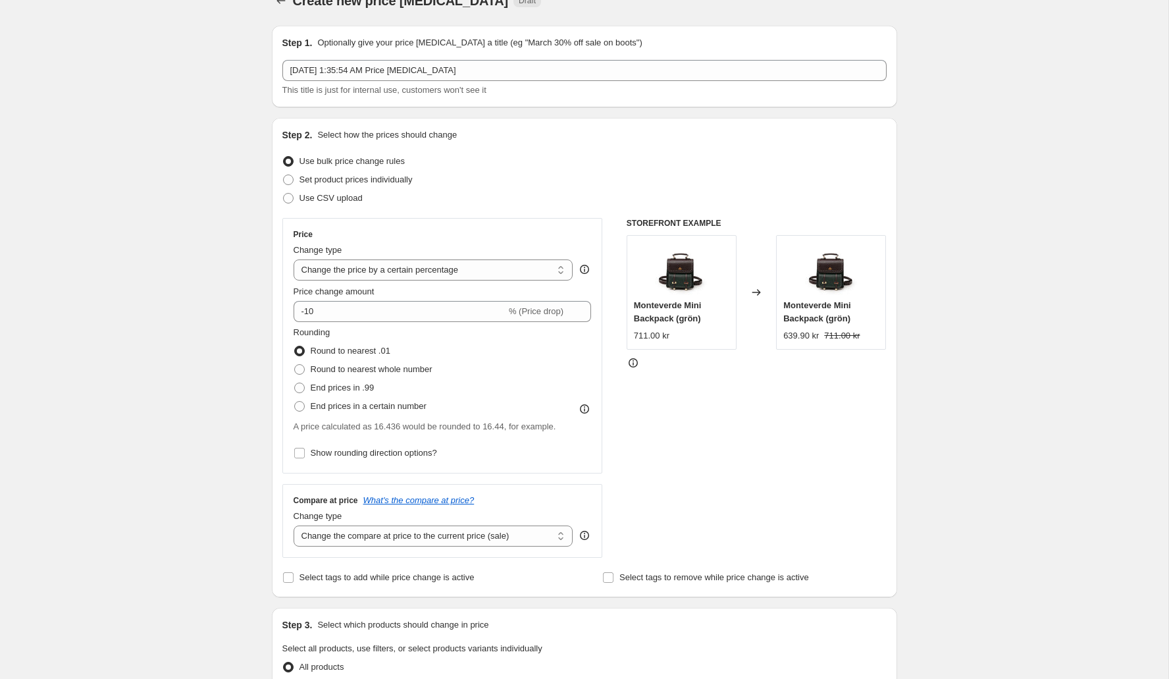
scroll to position [22, 0]
click at [584, 271] on icon at bounding box center [584, 272] width 1 height 3
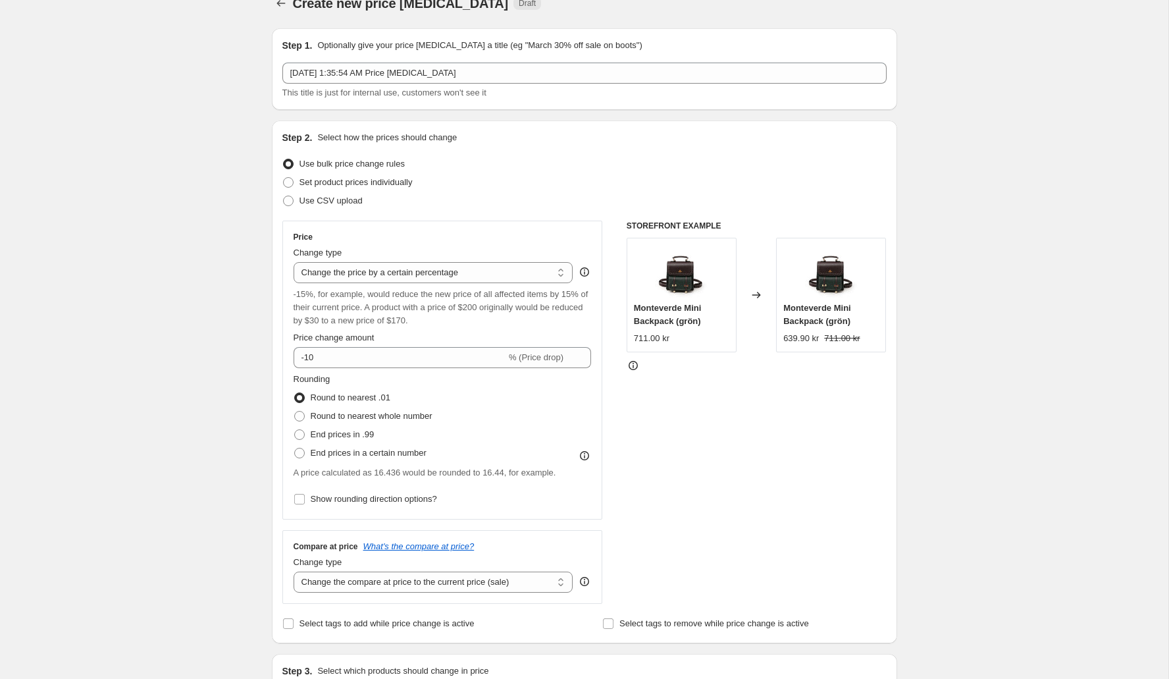
click at [584, 271] on icon at bounding box center [584, 272] width 1 height 3
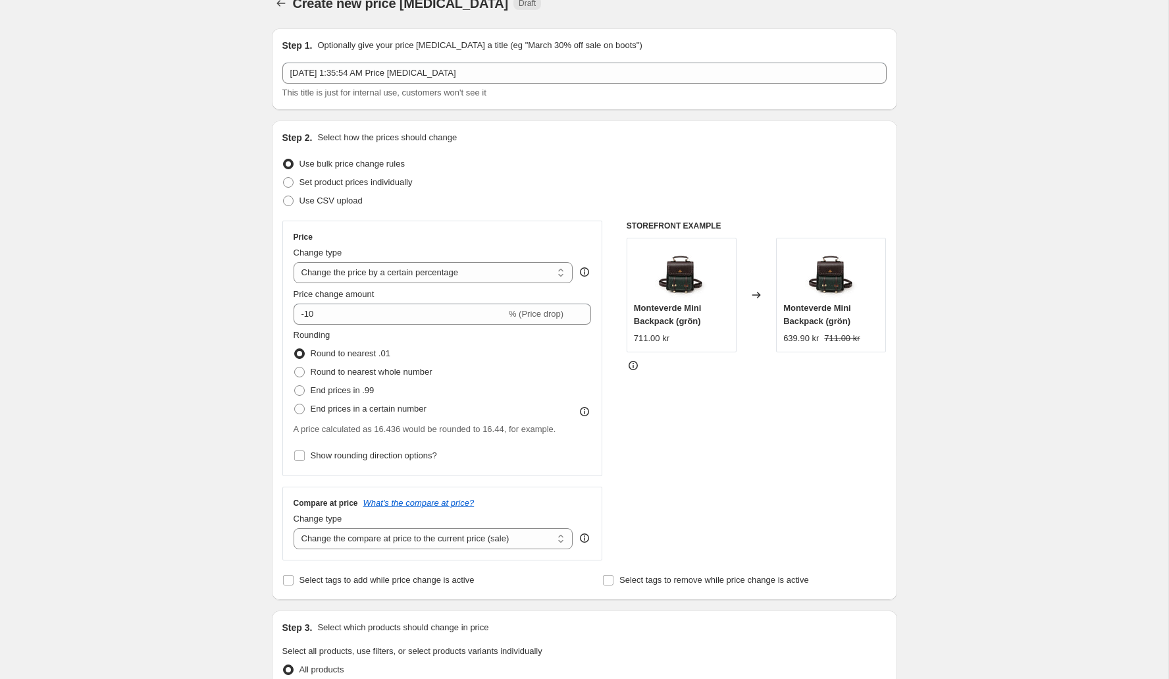
scroll to position [0, 0]
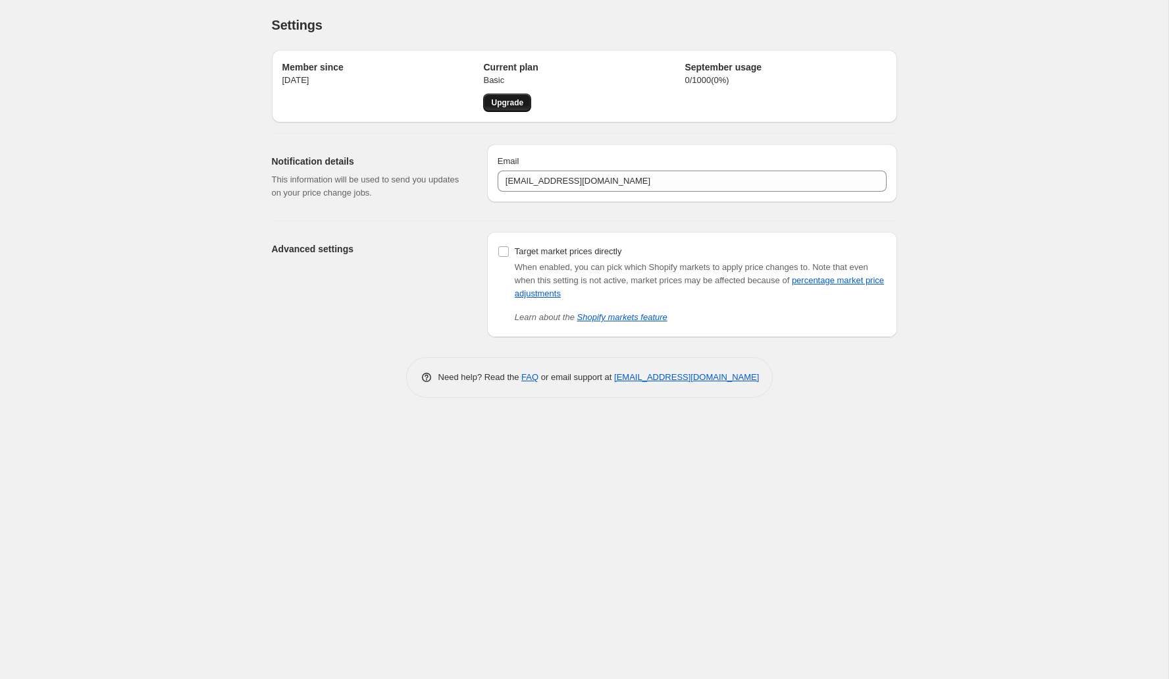
click at [516, 94] on link "Upgrade" at bounding box center [507, 102] width 48 height 18
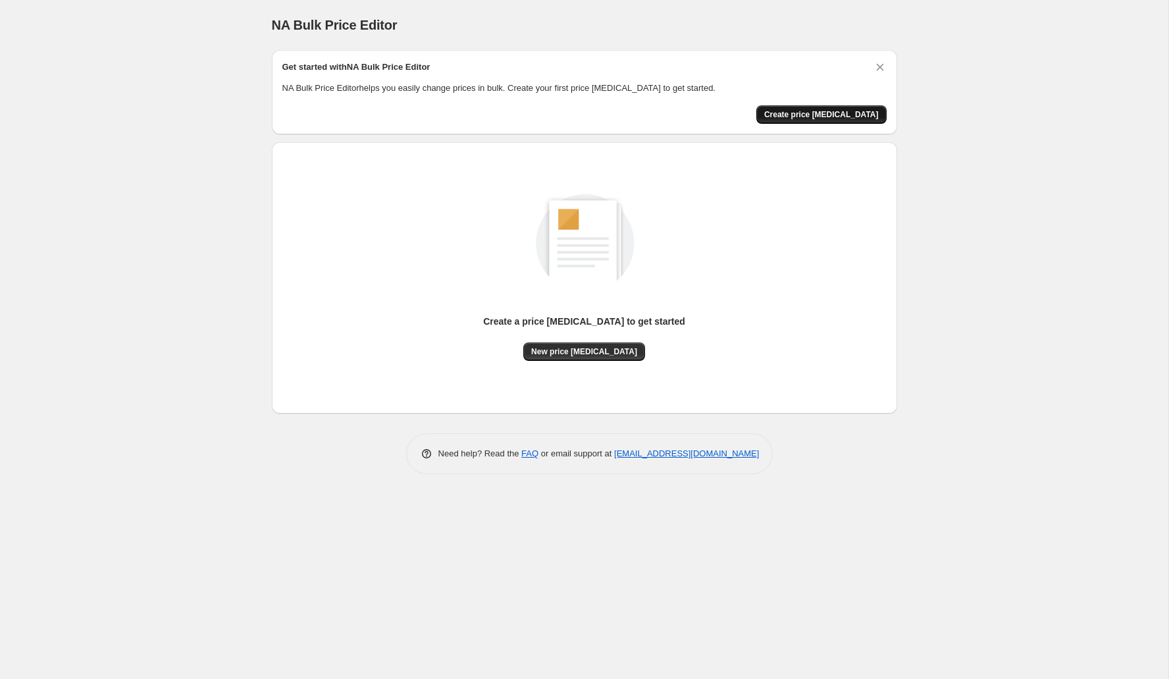
click at [813, 105] on button "Create price [MEDICAL_DATA]" at bounding box center [821, 114] width 130 height 18
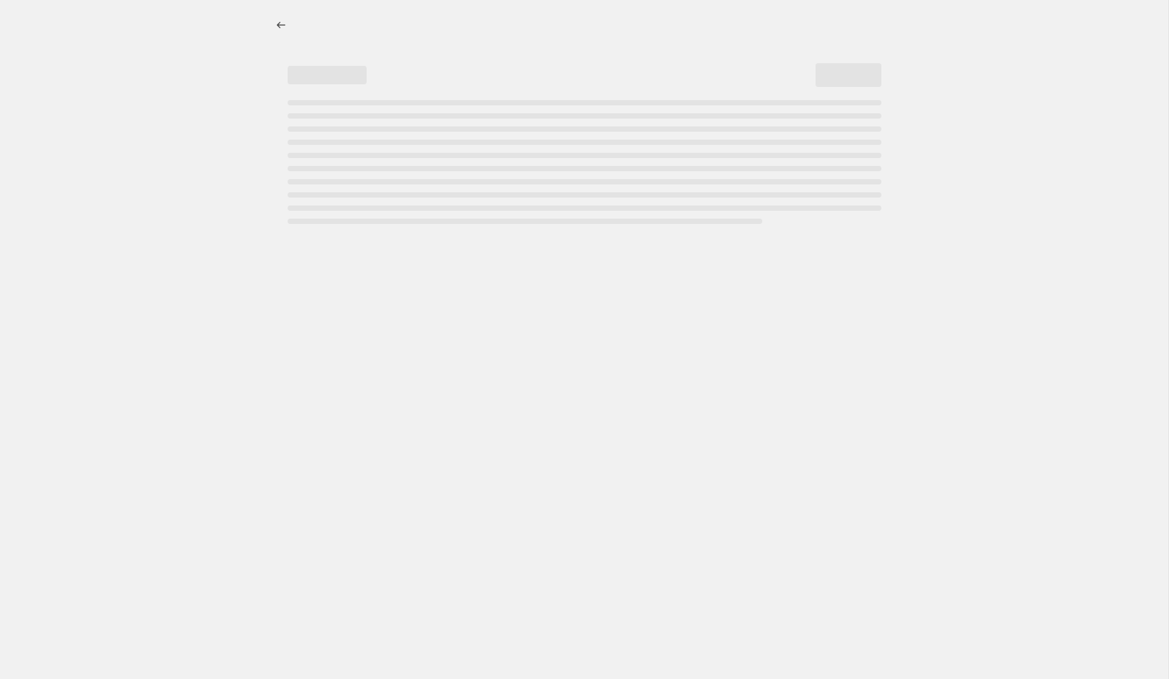
select select "percentage"
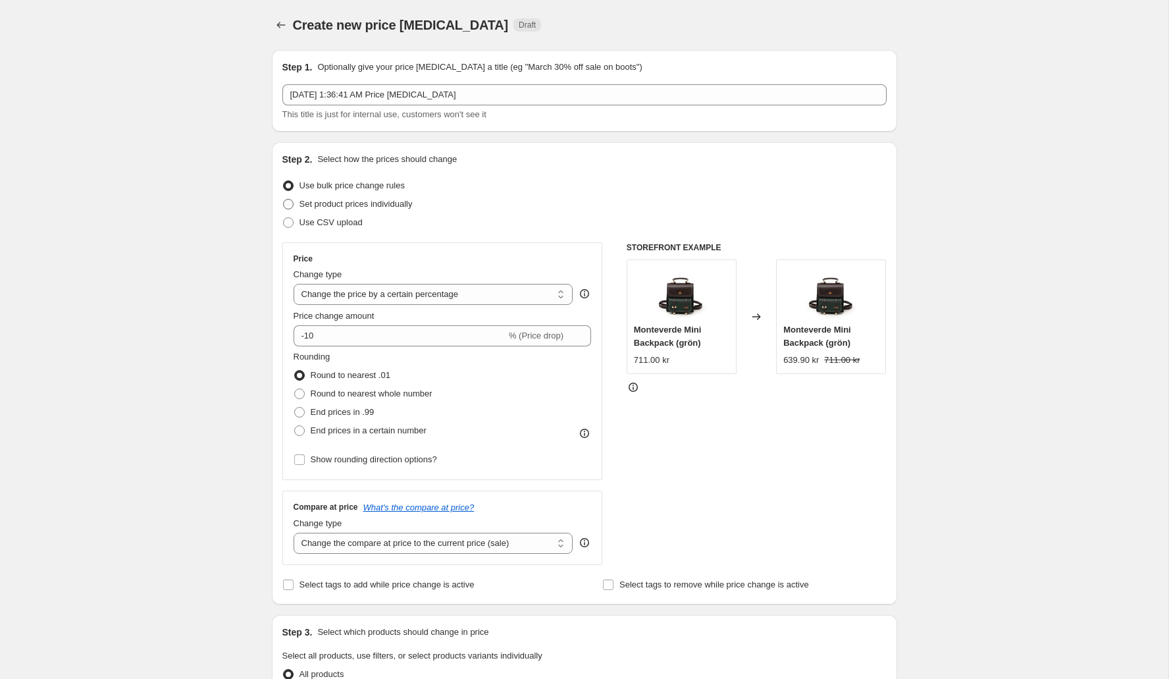
click at [387, 202] on span "Set product prices individually" at bounding box center [355, 204] width 113 height 10
click at [284, 199] on input "Set product prices individually" at bounding box center [283, 199] width 1 height 1
radio input "true"
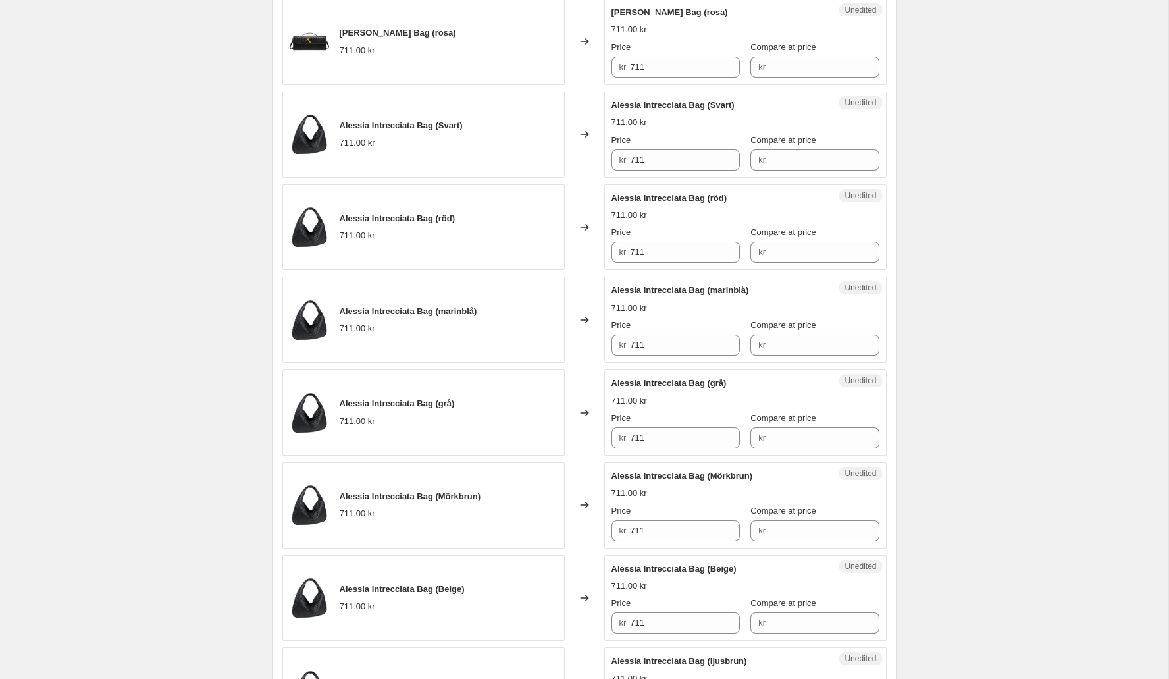
scroll to position [1845, 0]
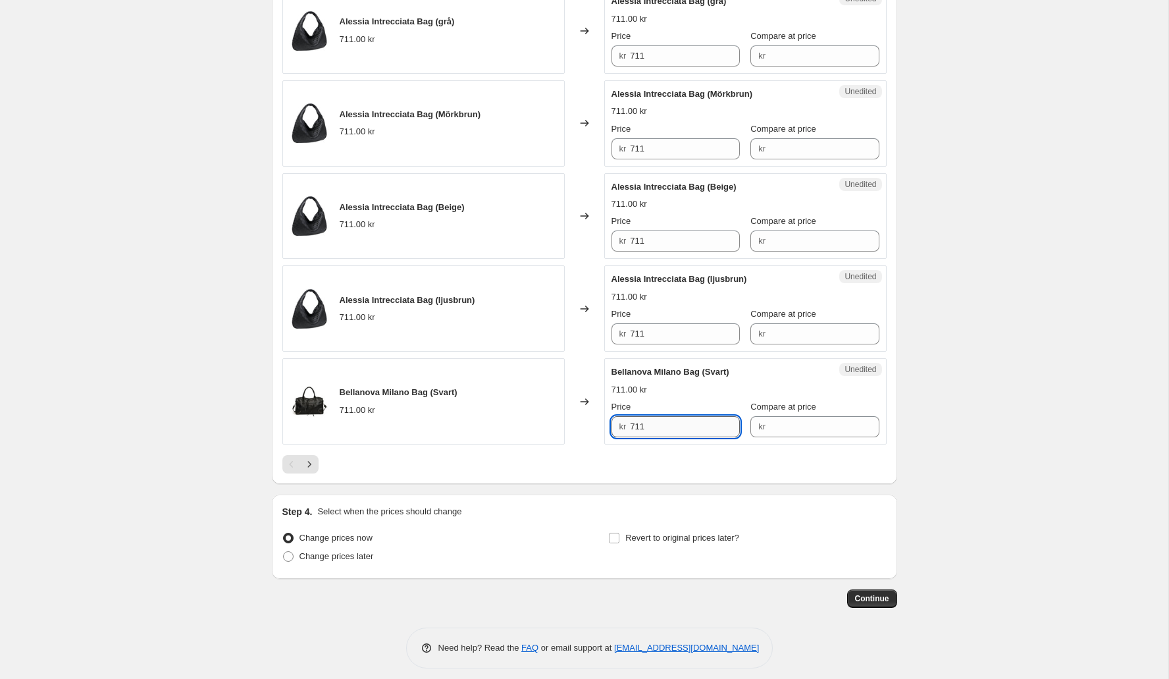
click at [700, 416] on input "711" at bounding box center [685, 426] width 110 height 21
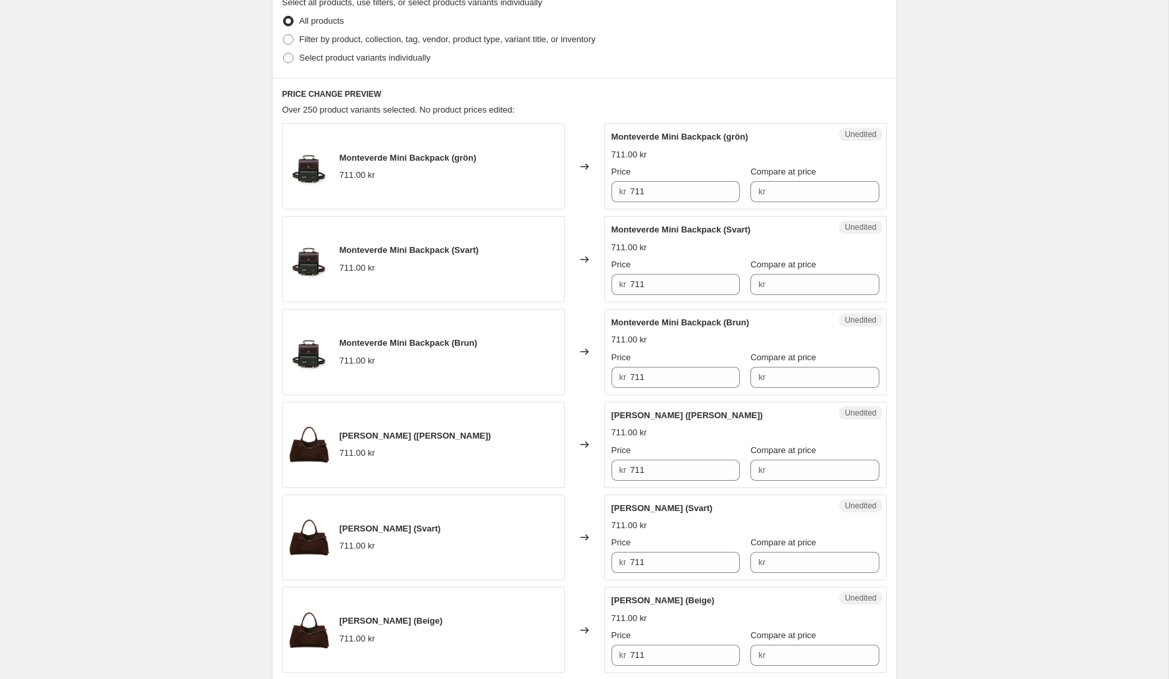
scroll to position [0, 0]
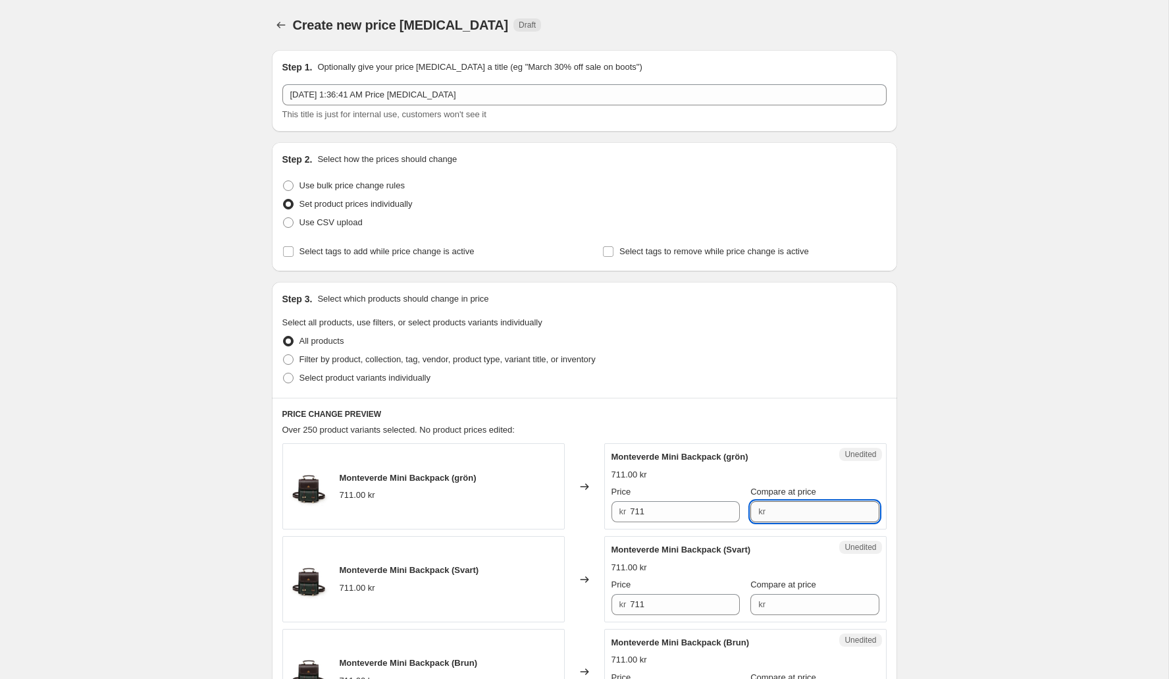
click at [805, 511] on input "Compare at price" at bounding box center [824, 511] width 110 height 21
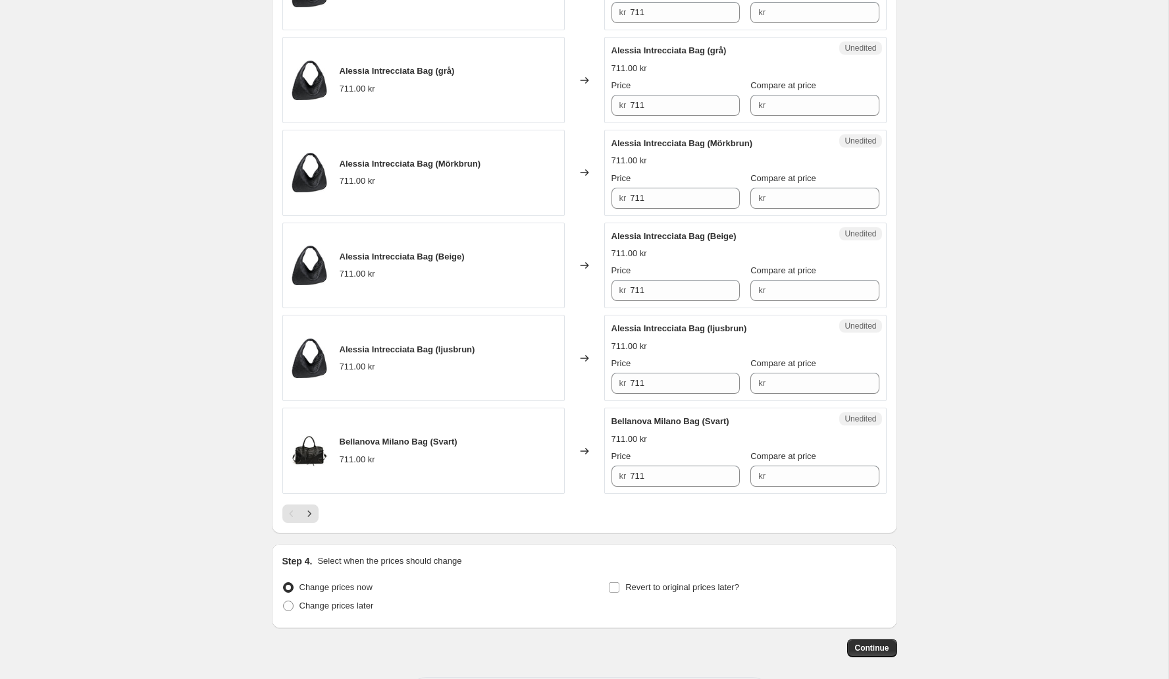
scroll to position [1845, 0]
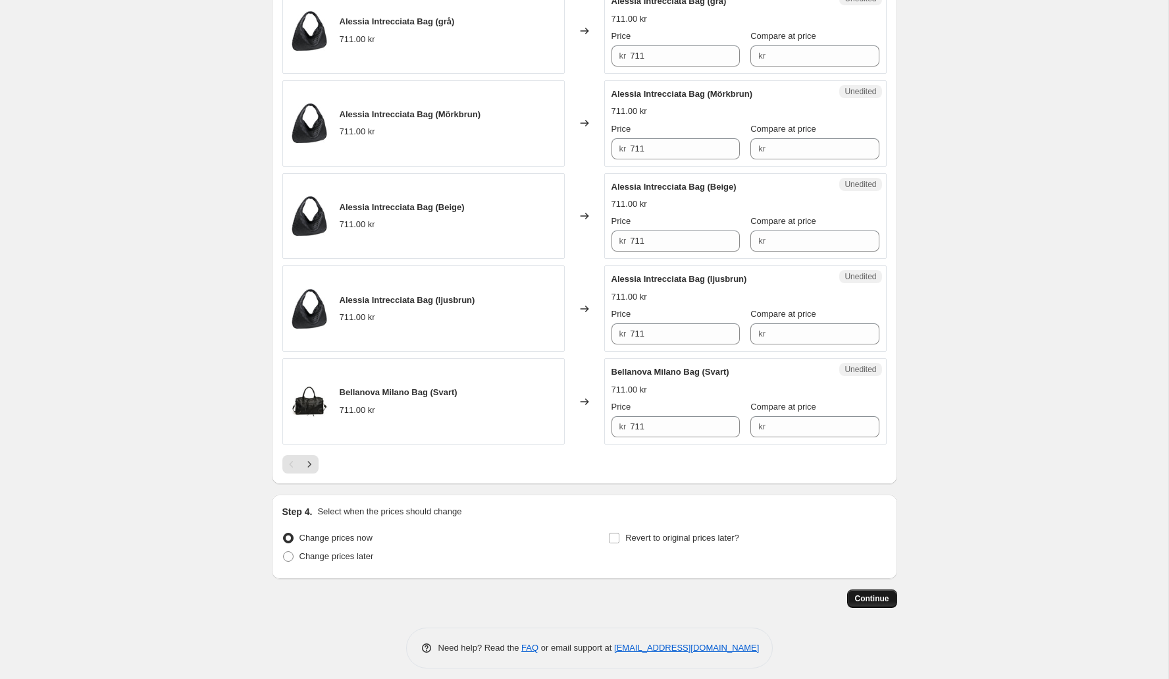
type input "1111"
click at [879, 596] on button "Continue" at bounding box center [872, 598] width 50 height 18
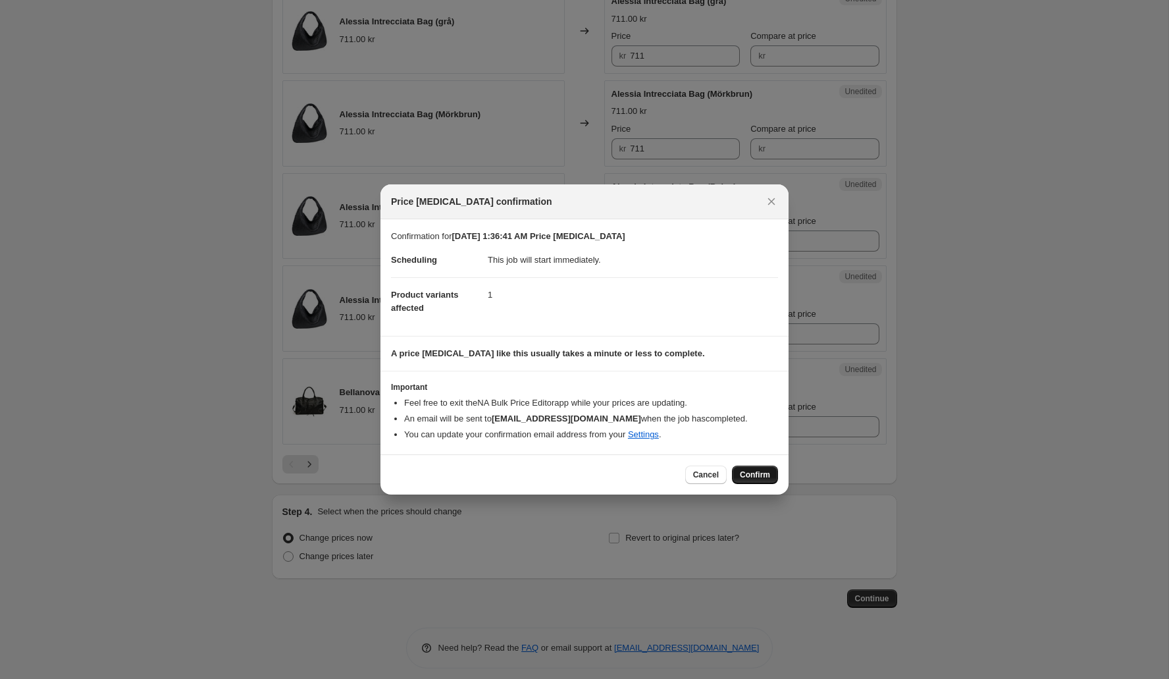
click at [755, 471] on span "Confirm" at bounding box center [755, 474] width 30 height 11
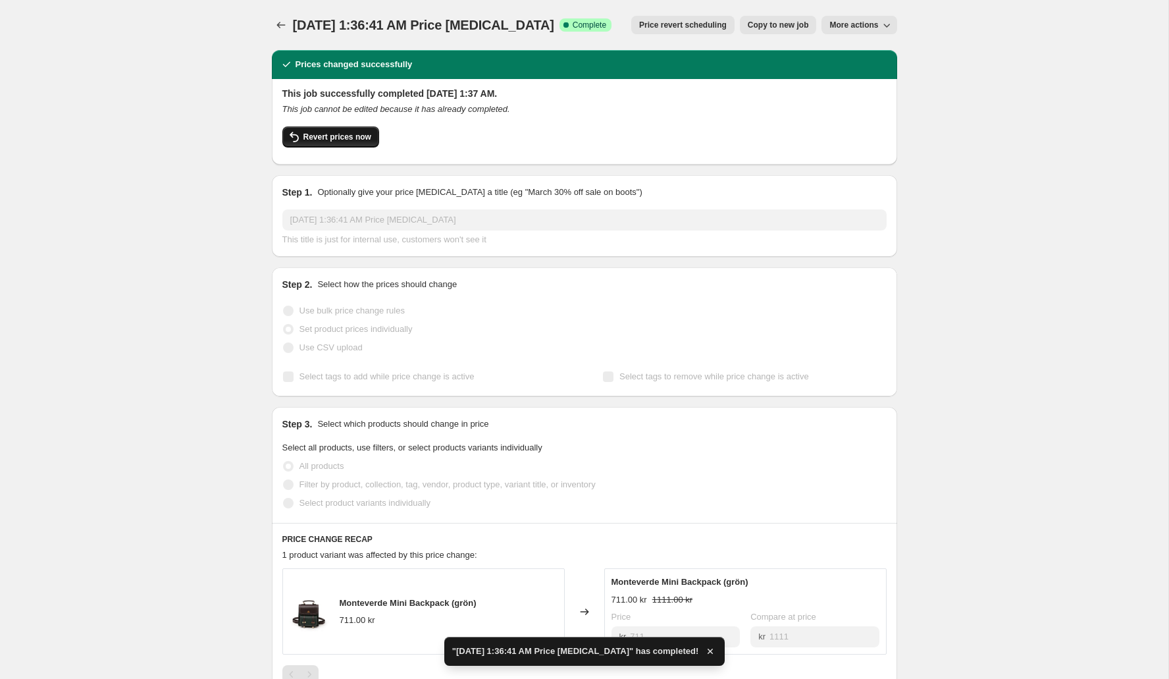
click at [361, 139] on span "Revert prices now" at bounding box center [337, 137] width 68 height 11
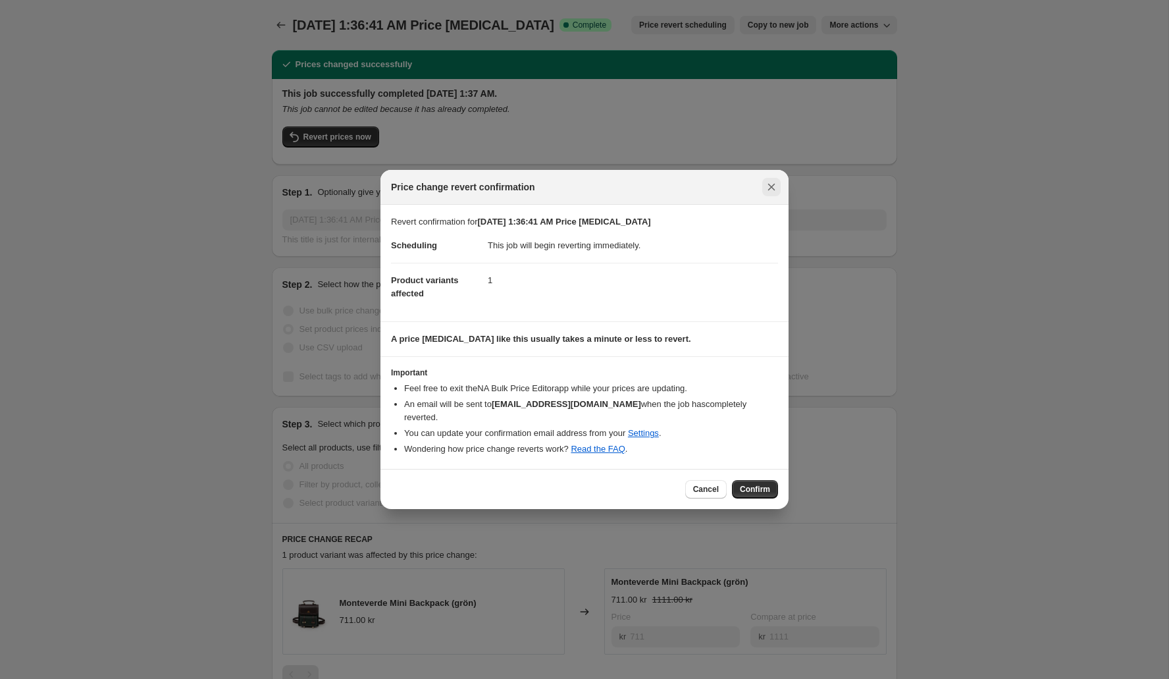
click at [774, 191] on icon "Close" at bounding box center [771, 187] width 7 height 7
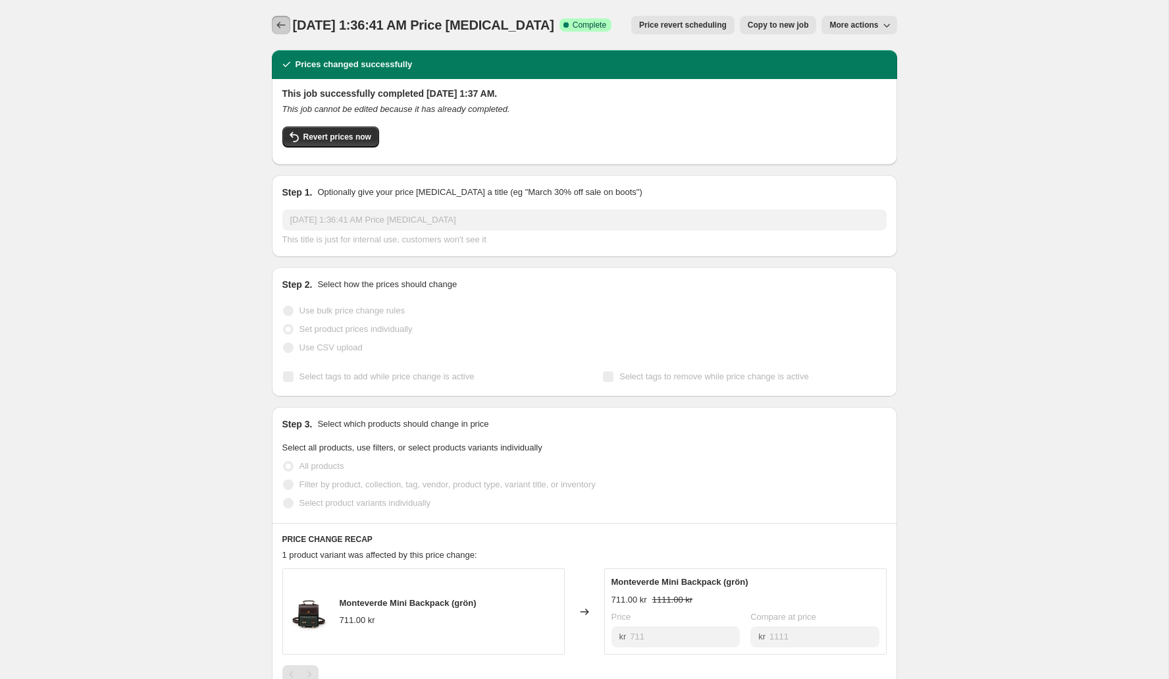
click at [277, 24] on icon "Price change jobs" at bounding box center [280, 25] width 9 height 7
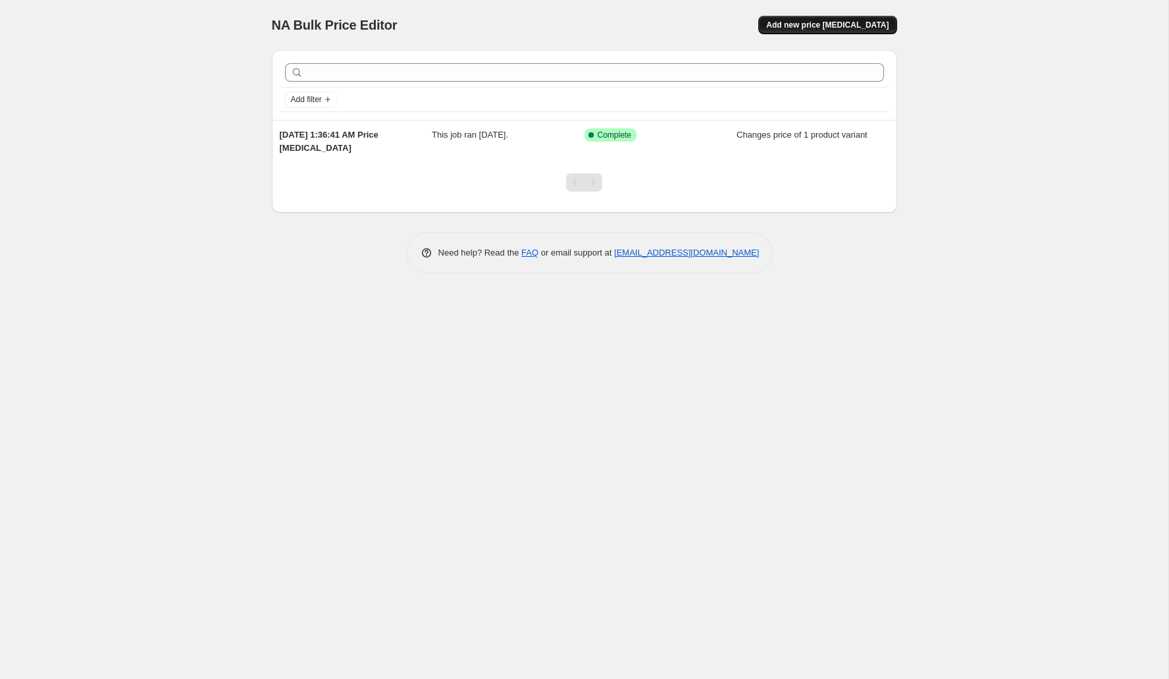
click at [856, 22] on span "Add new price [MEDICAL_DATA]" at bounding box center [827, 25] width 122 height 11
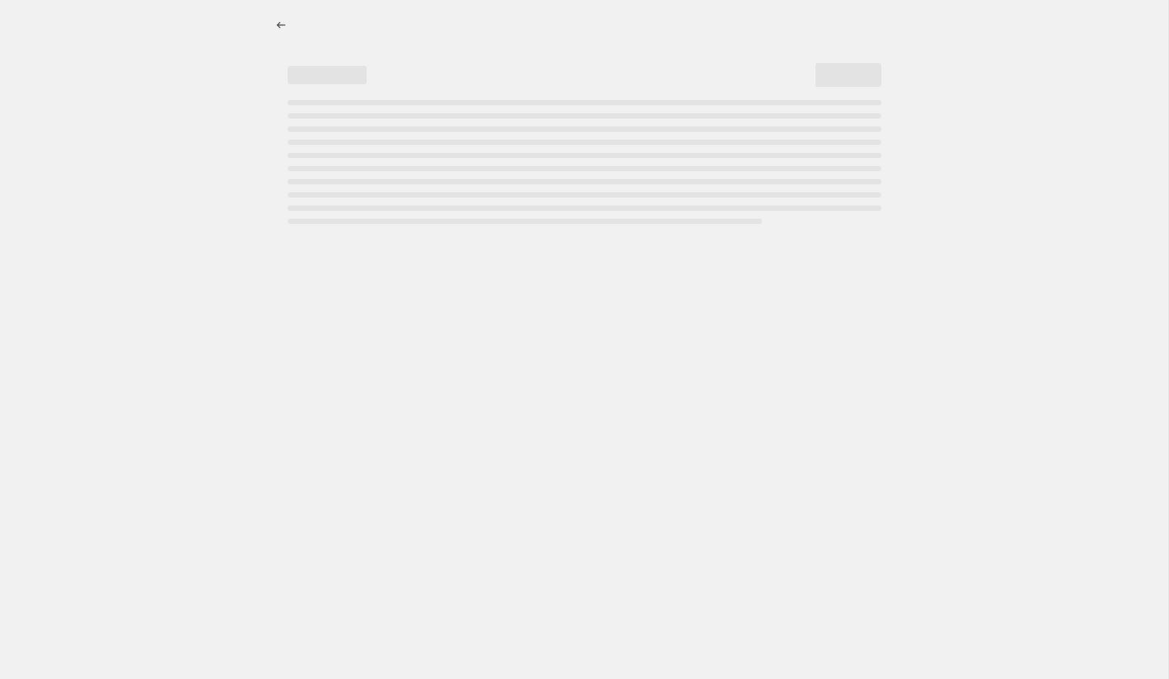
select select "percentage"
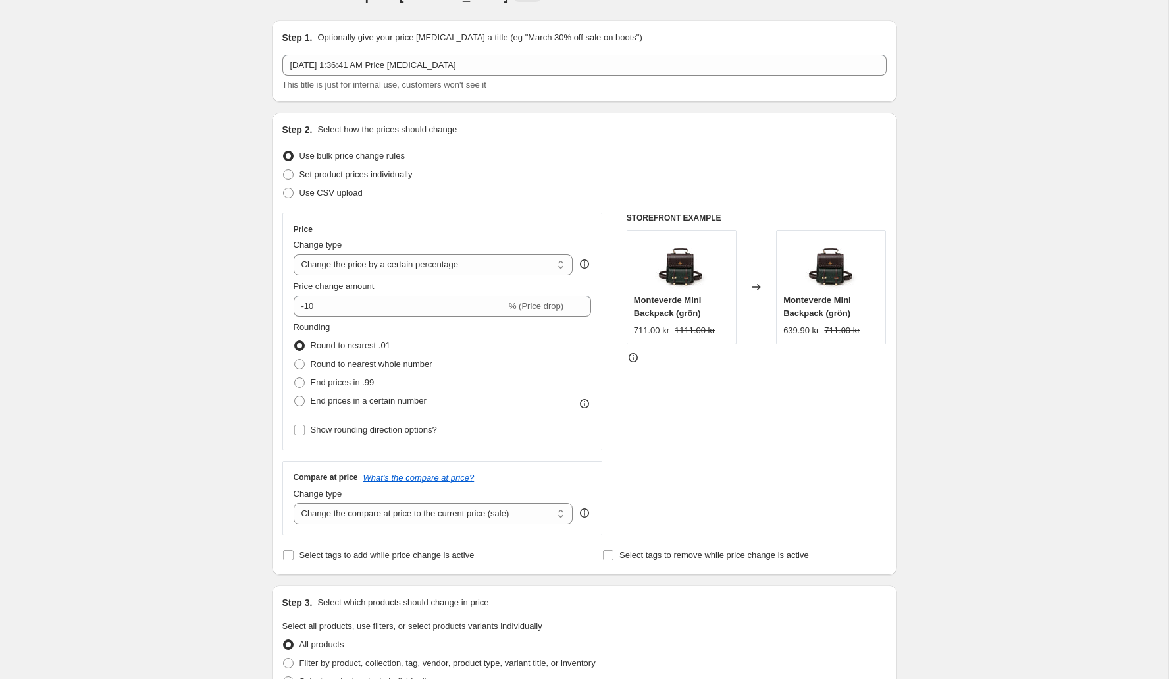
scroll to position [30, 0]
click at [440, 269] on select "Change the price to a certain amount Change the price by a certain amount Chang…" at bounding box center [434, 263] width 280 height 21
click at [294, 253] on select "Change the price to a certain amount Change the price by a certain amount Chang…" at bounding box center [434, 263] width 280 height 21
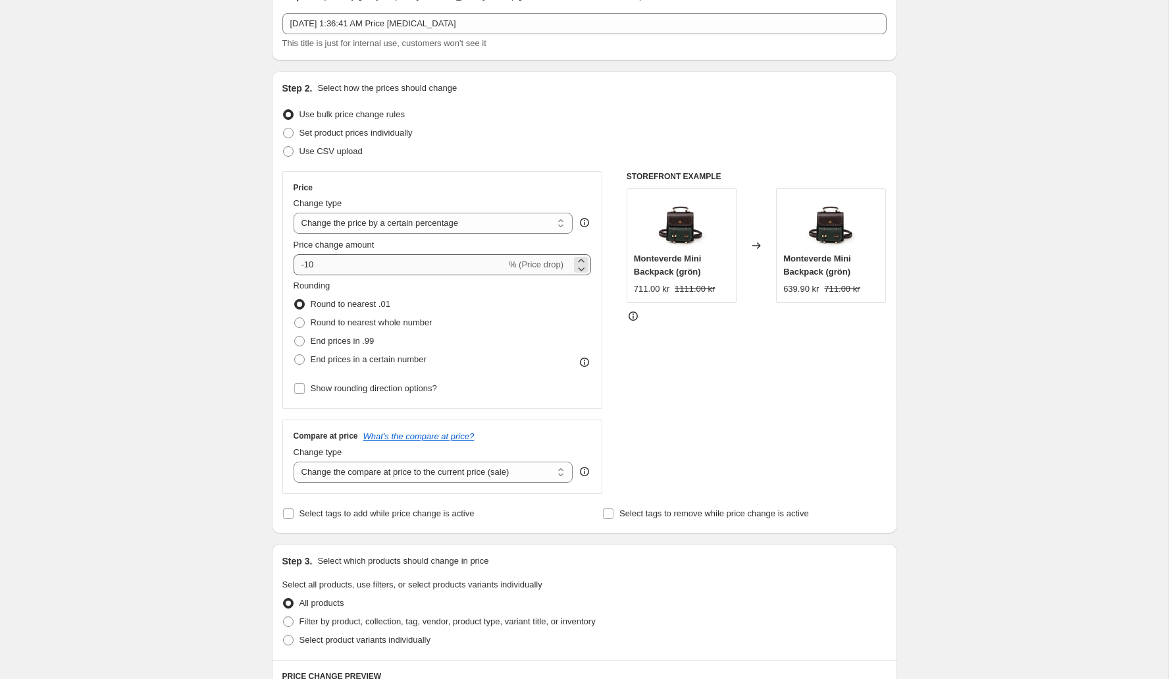
scroll to position [83, 0]
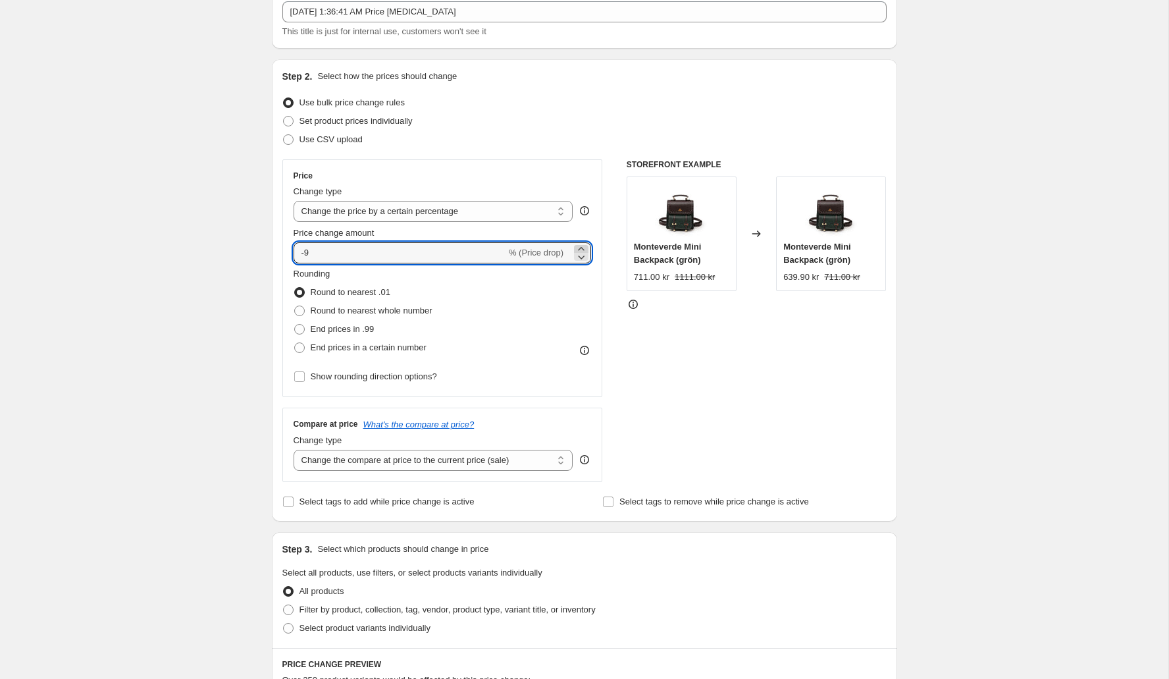
click at [582, 244] on icon at bounding box center [581, 248] width 13 height 13
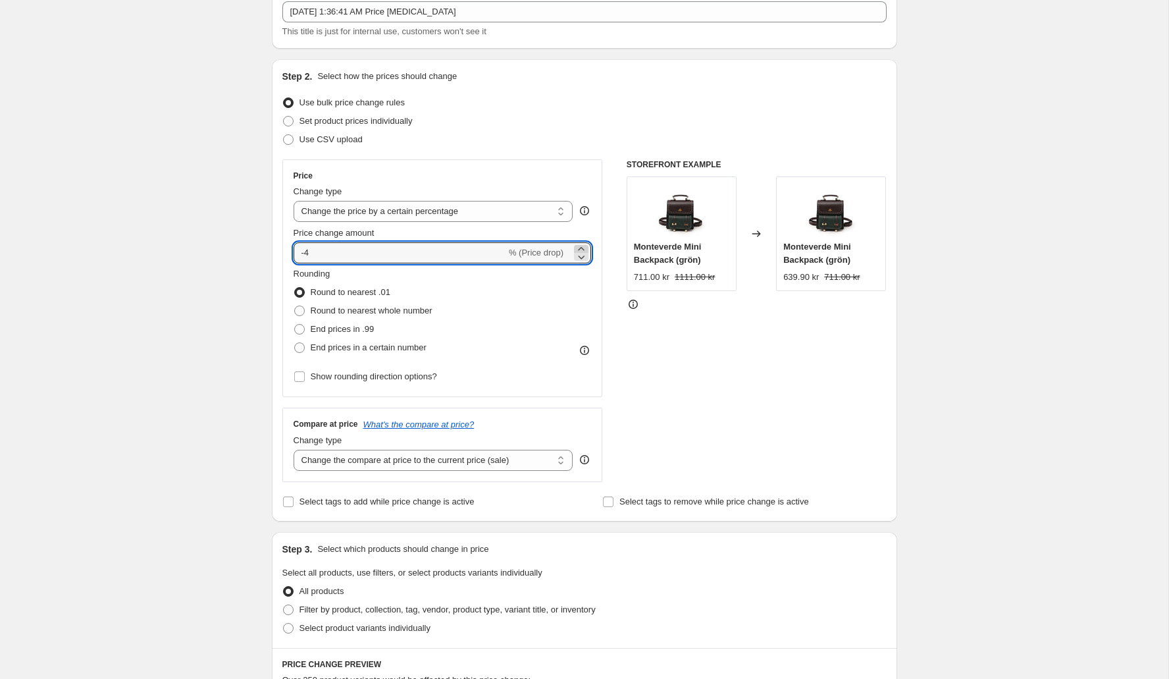
click at [582, 244] on icon at bounding box center [581, 248] width 13 height 13
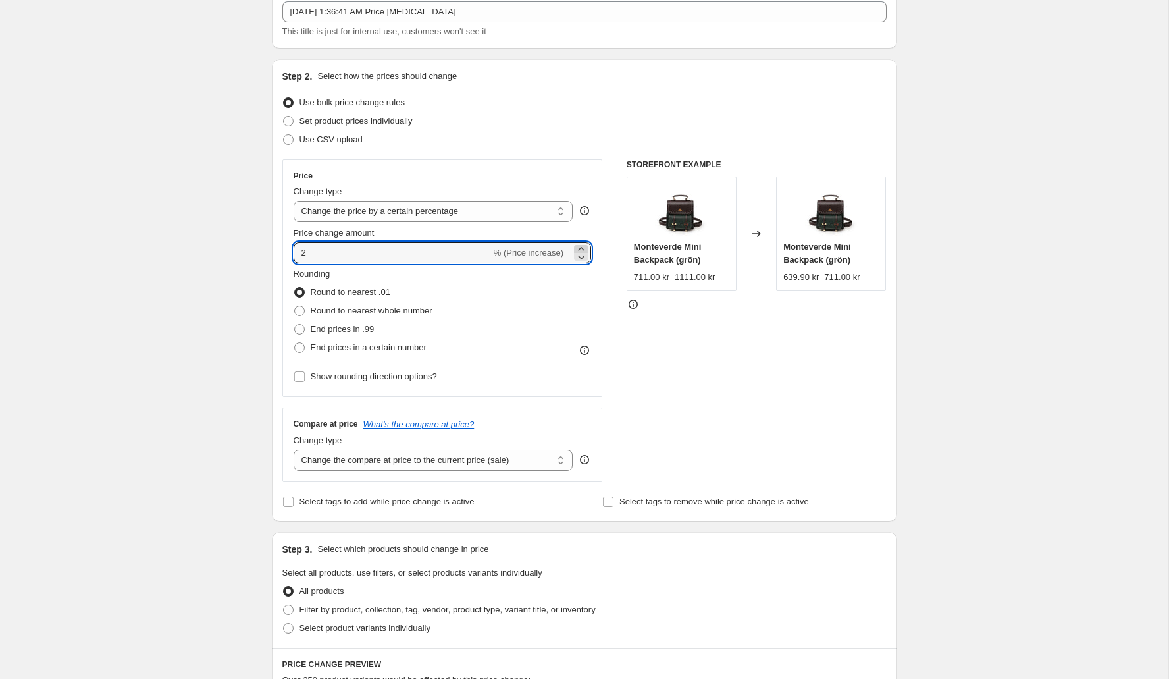
click at [582, 244] on icon at bounding box center [581, 248] width 13 height 13
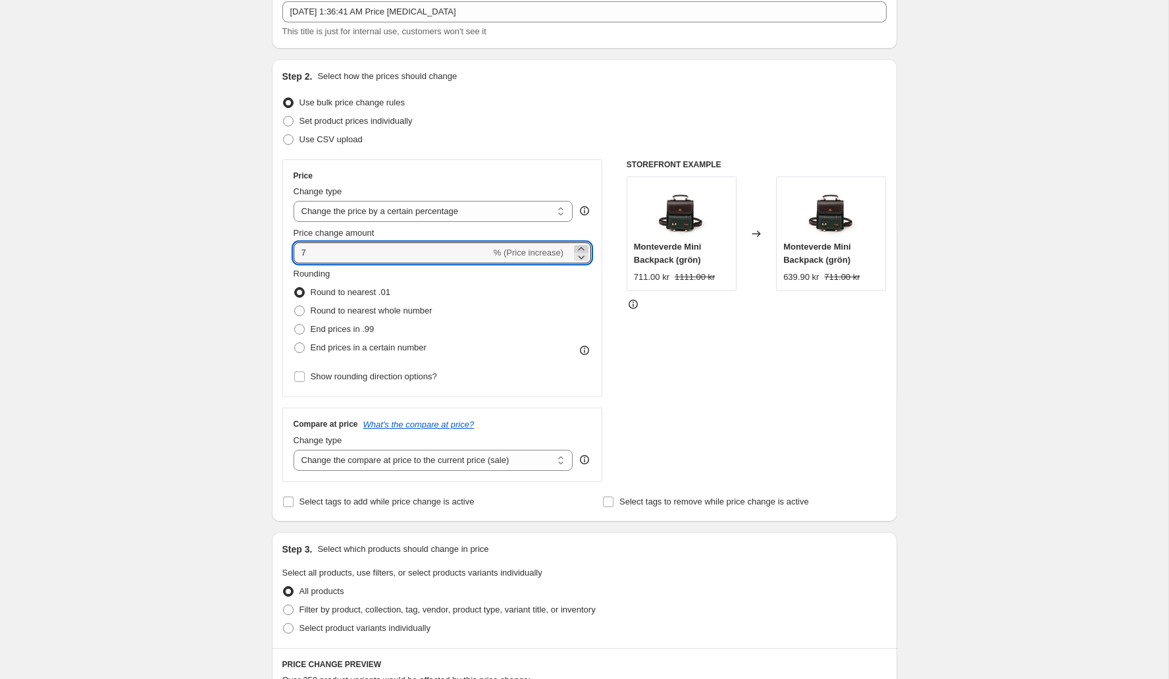
click at [582, 244] on icon at bounding box center [581, 248] width 13 height 13
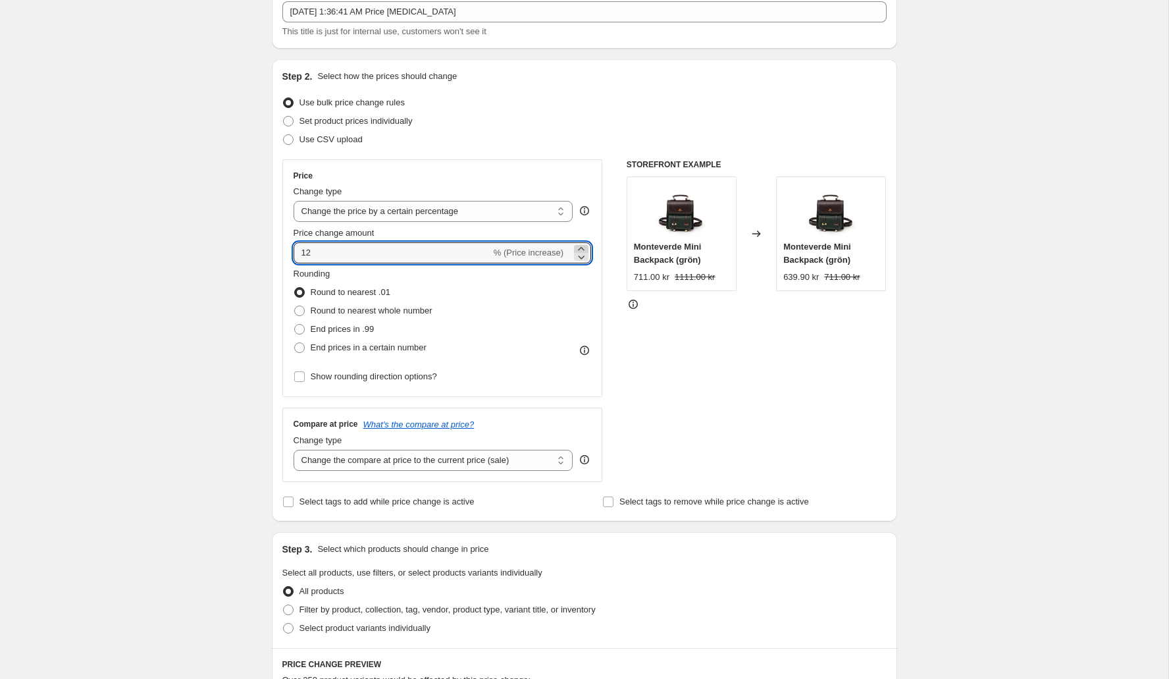
click at [582, 244] on icon at bounding box center [581, 248] width 13 height 13
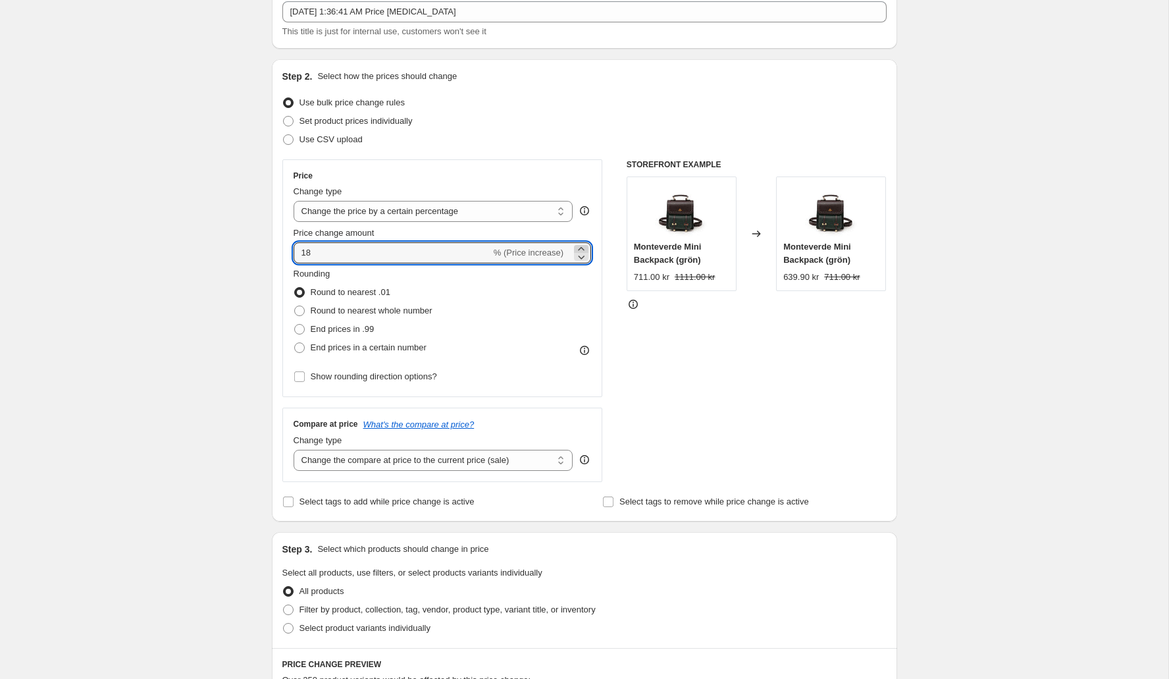
click at [582, 244] on icon at bounding box center [581, 248] width 13 height 13
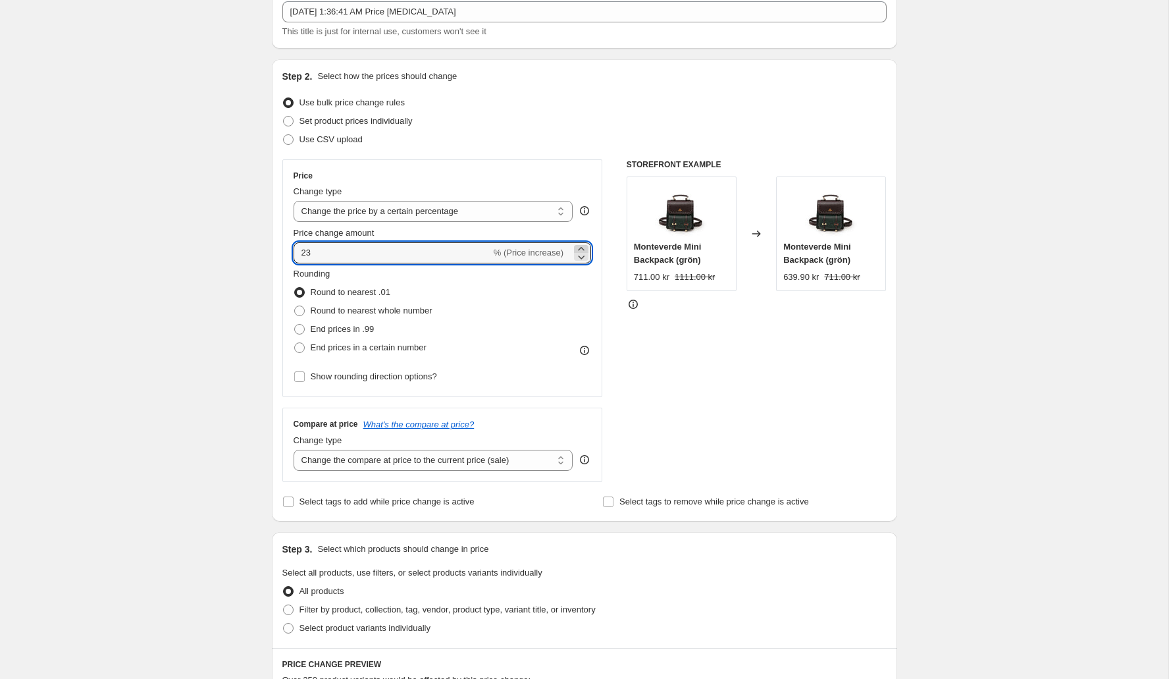
click at [582, 244] on icon at bounding box center [581, 248] width 13 height 13
type input "25"
click at [632, 118] on div "Set product prices individually" at bounding box center [584, 121] width 604 height 18
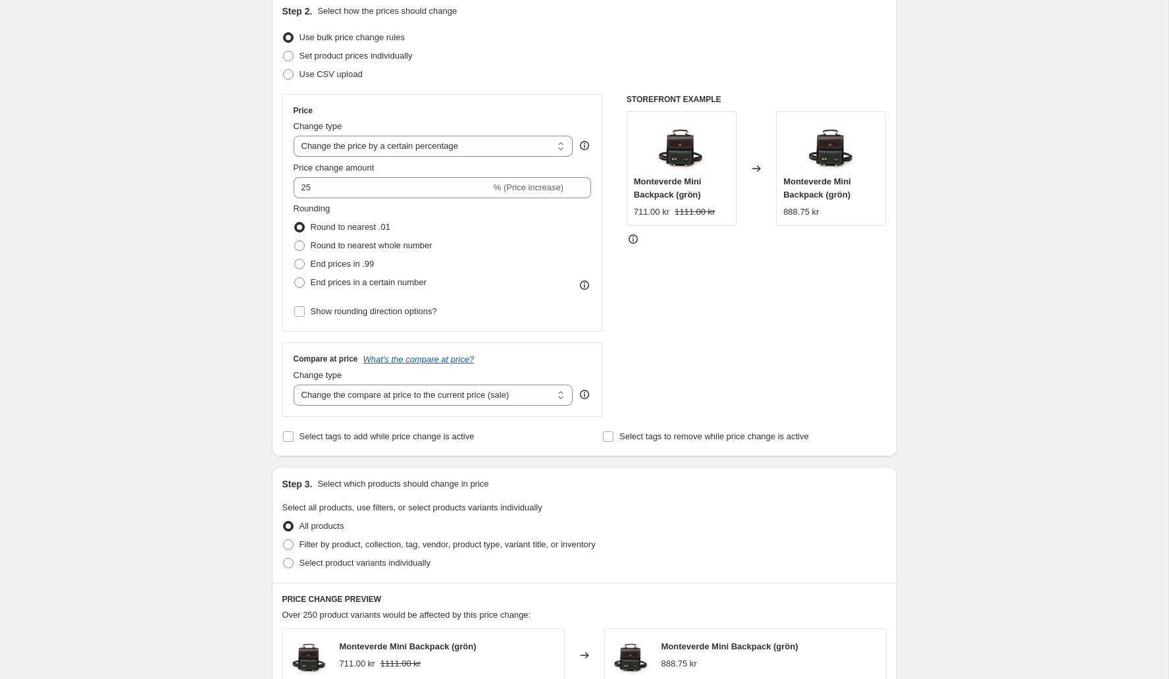
scroll to position [151, 0]
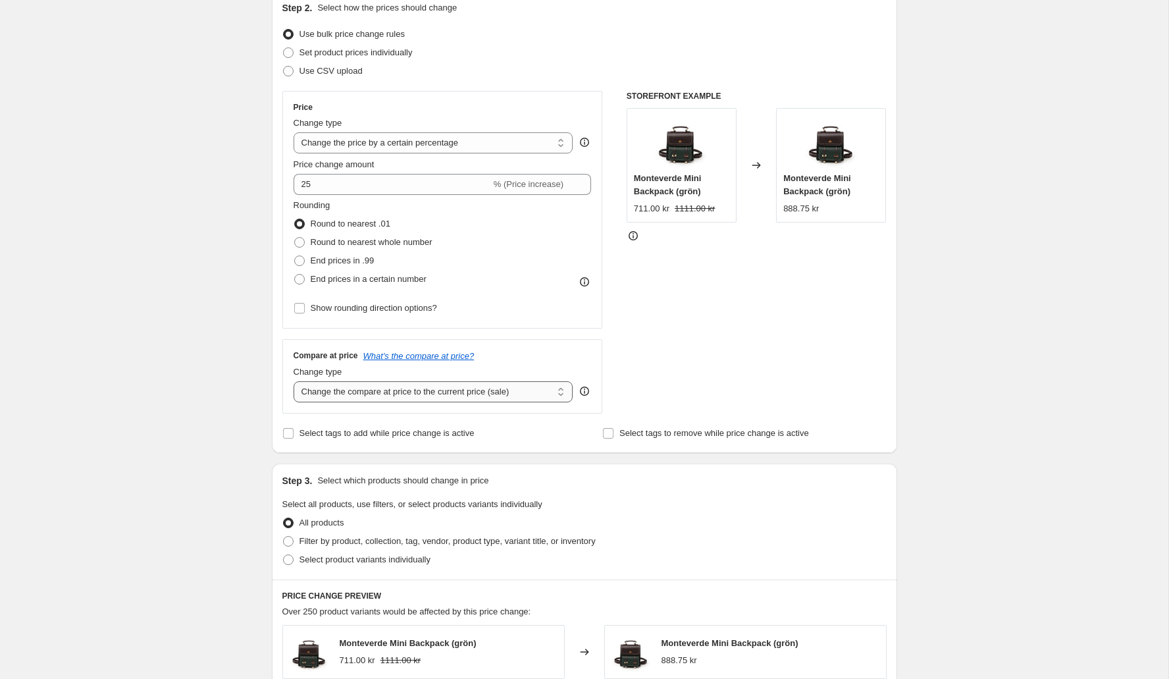
click at [473, 382] on select "Change the compare at price to the current price (sale) Change the compare at p…" at bounding box center [434, 391] width 280 height 21
select select "no_change"
click at [294, 381] on select "Change the compare at price to the current price (sale) Change the compare at p…" at bounding box center [434, 391] width 280 height 21
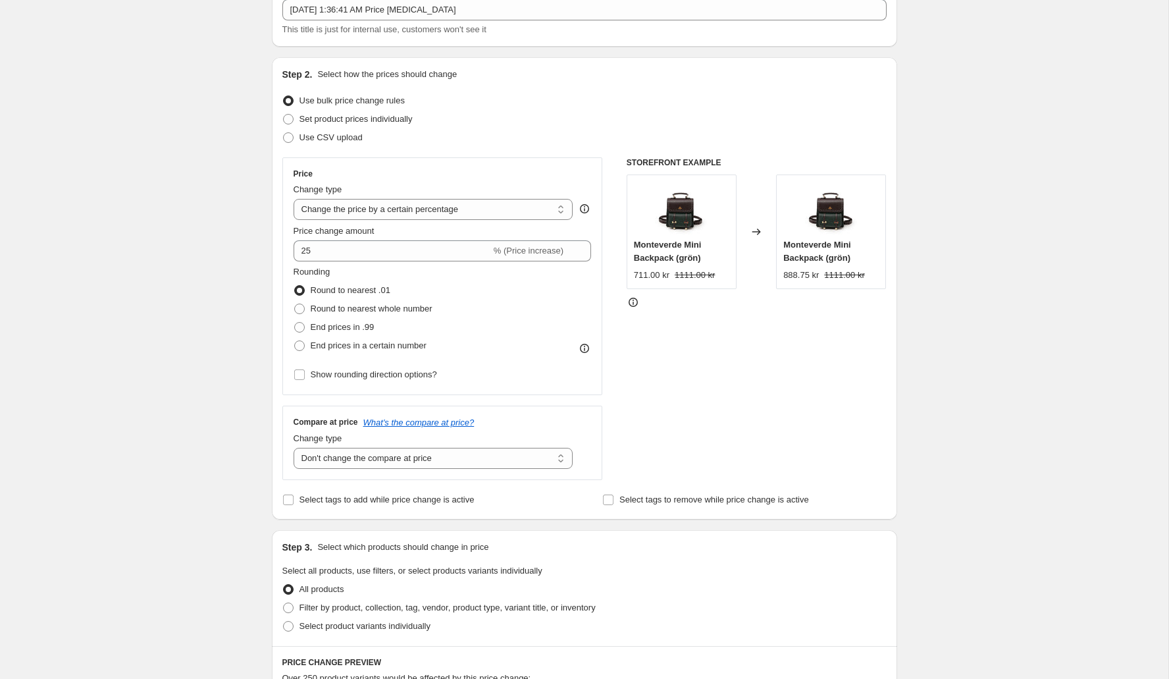
scroll to position [83, 0]
click at [571, 152] on div "Step 2. Select how the prices should change Use bulk price change rules Set pro…" at bounding box center [584, 290] width 604 height 441
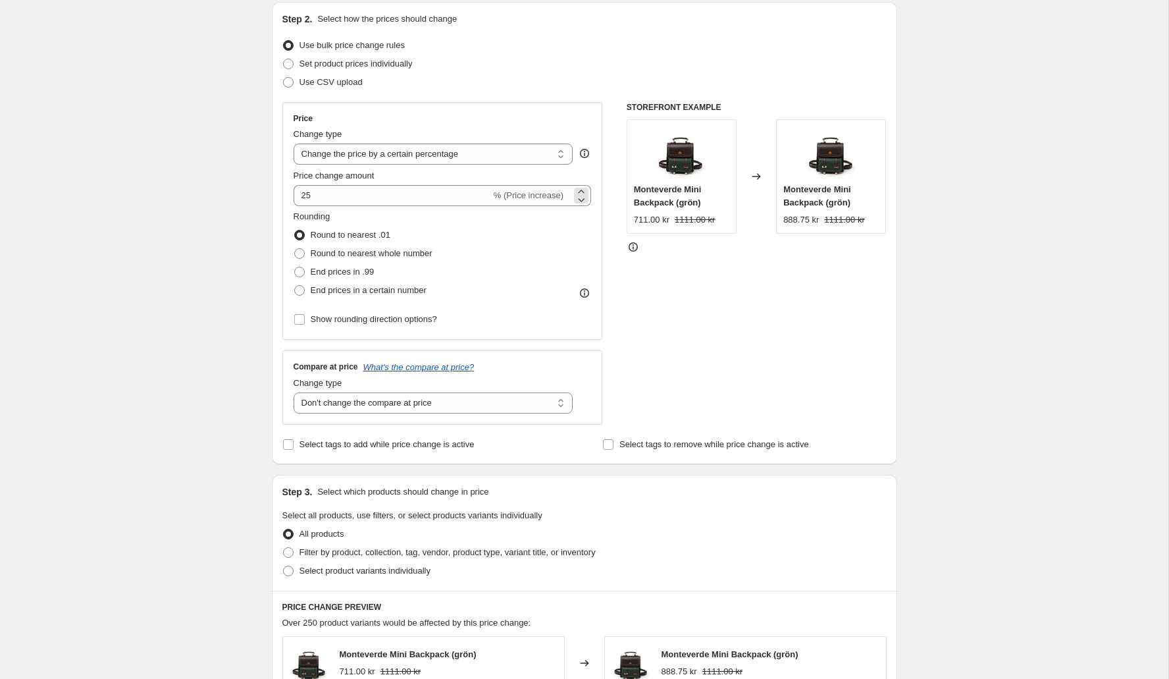
scroll to position [142, 0]
click at [536, 153] on select "Change the price to a certain amount Change the price by a certain amount Chang…" at bounding box center [434, 151] width 280 height 21
select select "by"
click at [294, 141] on select "Change the price to a certain amount Change the price by a certain amount Chang…" at bounding box center [434, 151] width 280 height 21
type input "-10.00"
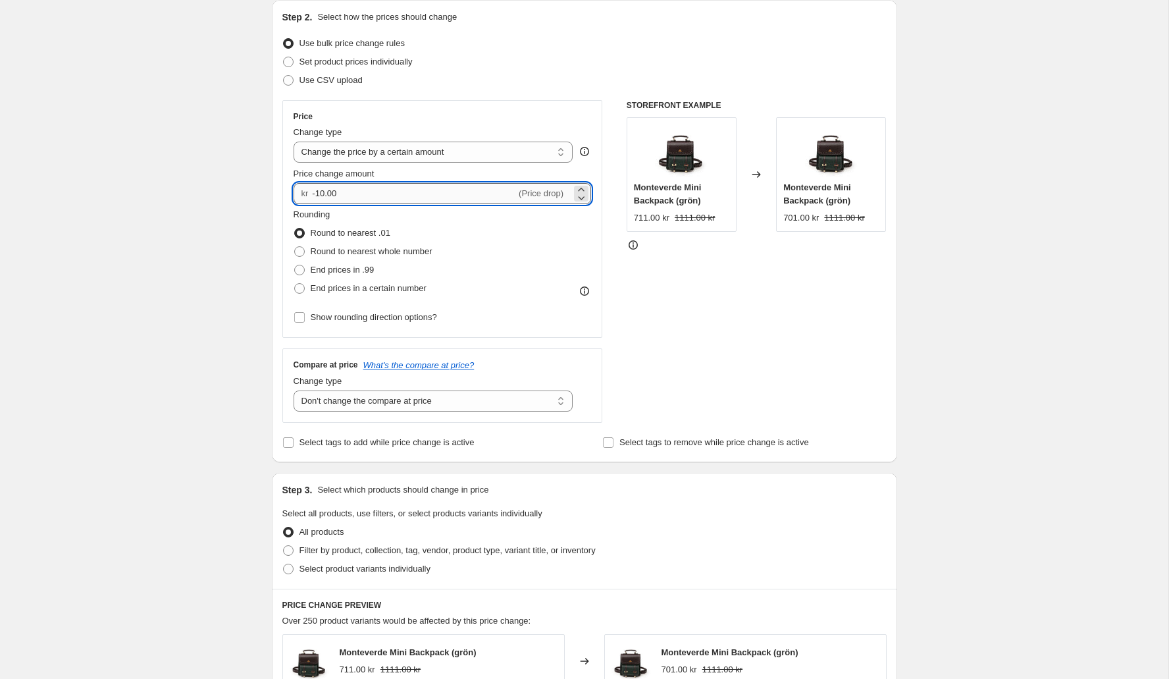
click at [438, 198] on input "-10.00" at bounding box center [414, 193] width 204 height 21
click at [462, 193] on input "-10.00" at bounding box center [414, 193] width 204 height 21
type input "200.00"
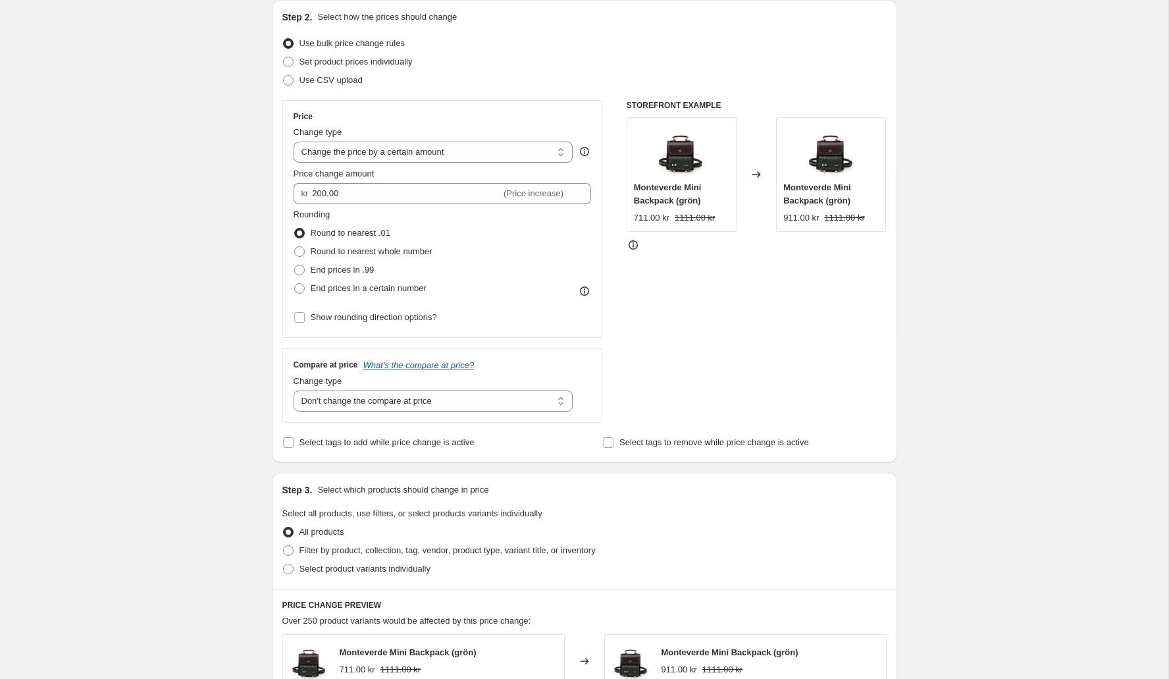
click at [615, 64] on div "Set product prices individually" at bounding box center [584, 62] width 604 height 18
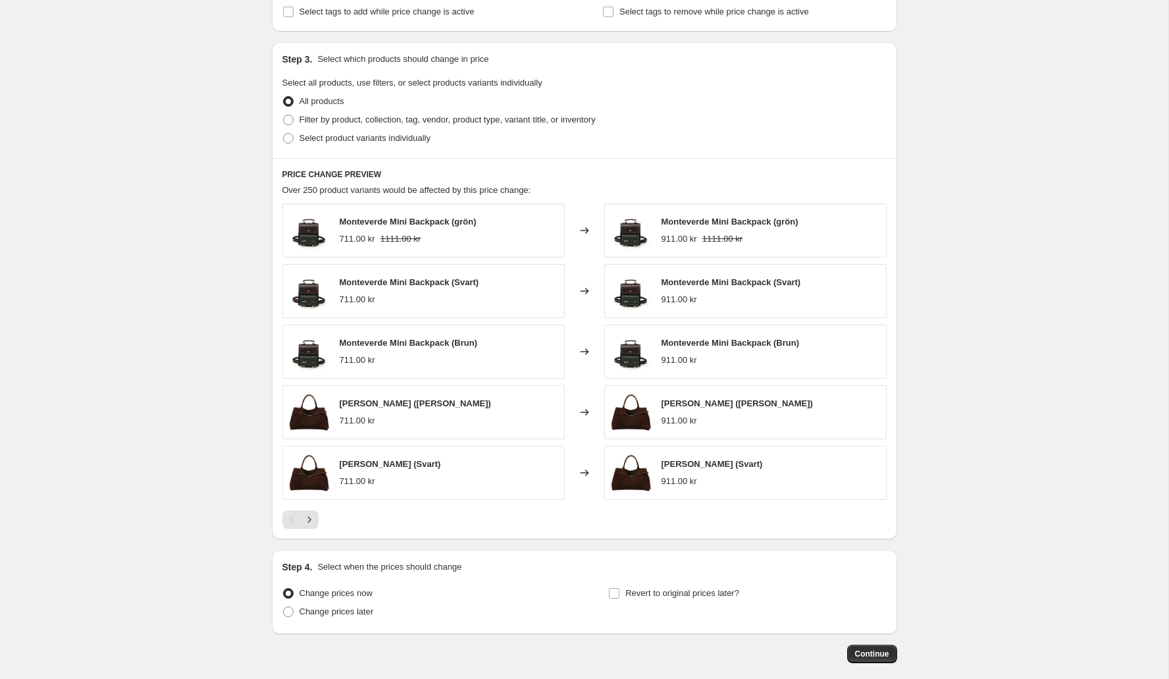
scroll to position [559, 0]
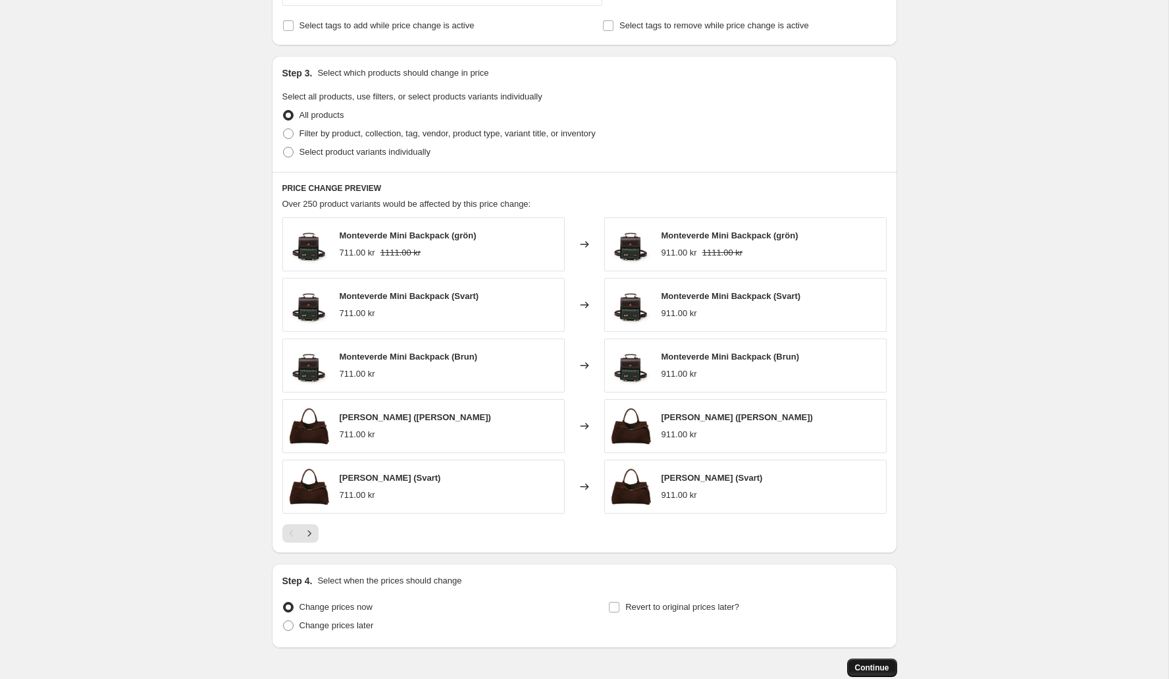
click at [866, 662] on span "Continue" at bounding box center [872, 667] width 34 height 11
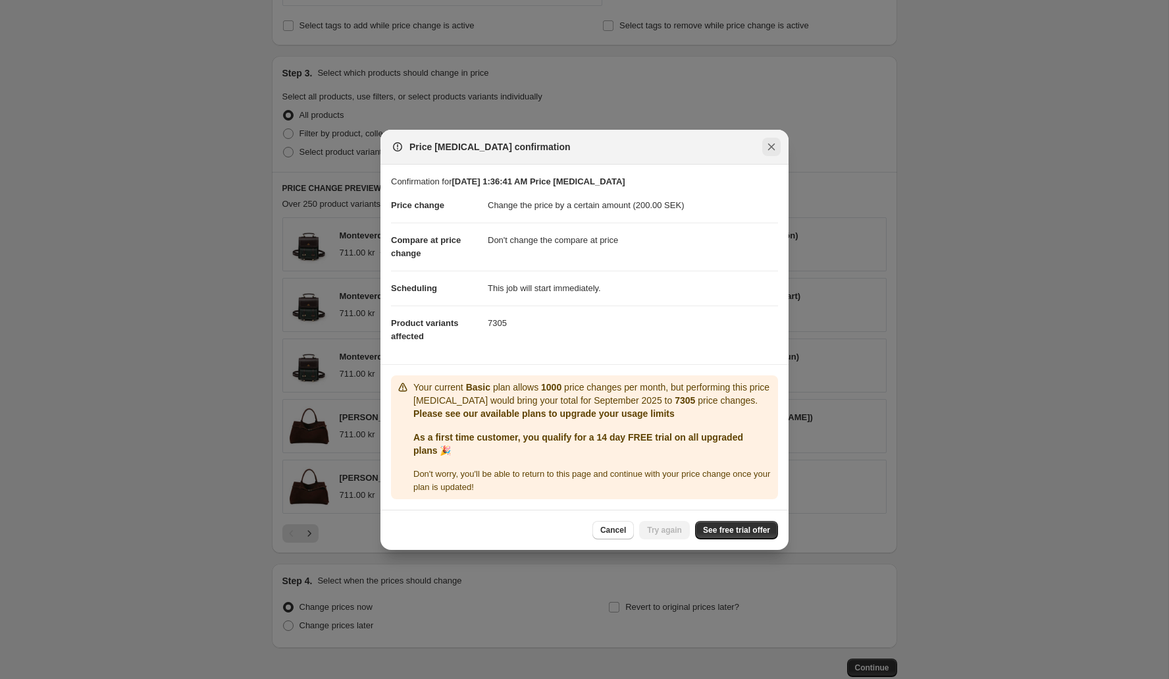
click at [765, 140] on icon "Close" at bounding box center [771, 146] width 13 height 13
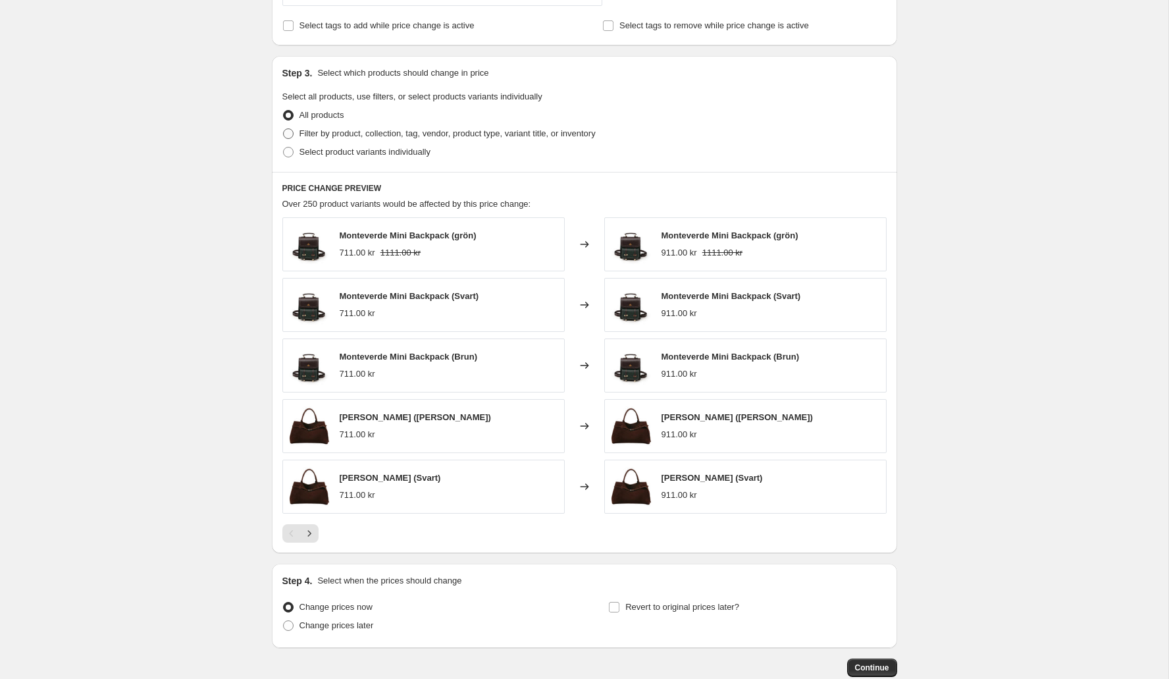
click at [376, 134] on span "Filter by product, collection, tag, vendor, product type, variant title, or inv…" at bounding box center [447, 133] width 296 height 10
click at [284, 129] on input "Filter by product, collection, tag, vendor, product type, variant title, or inv…" at bounding box center [283, 128] width 1 height 1
radio input "true"
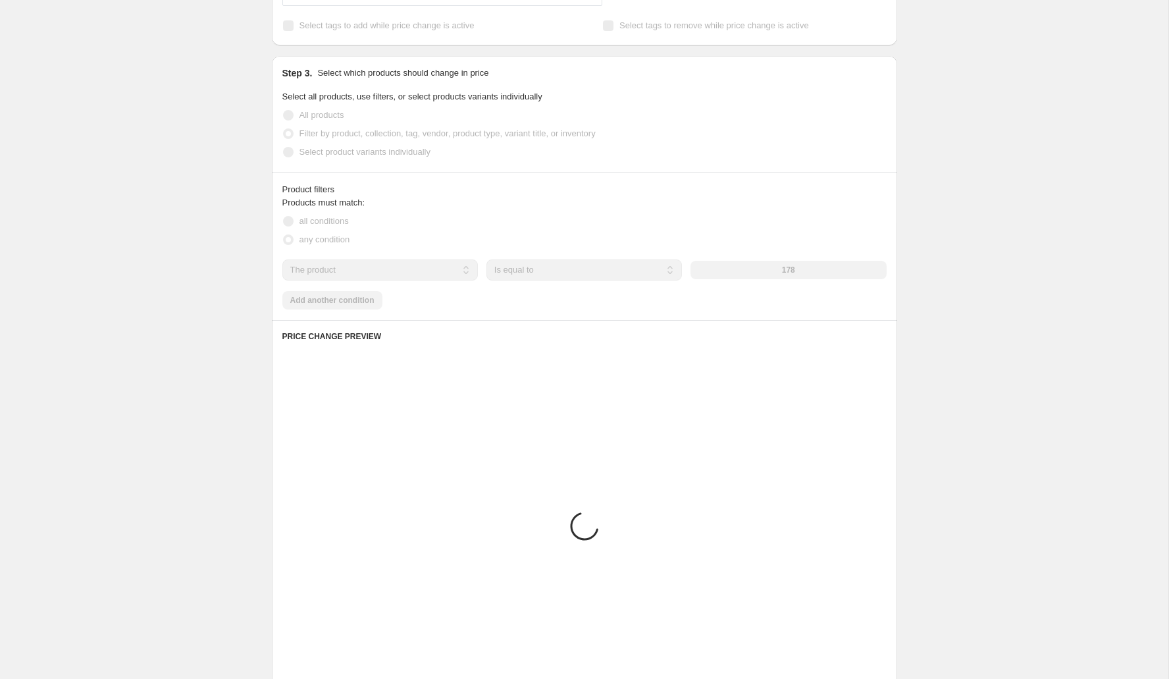
scroll to position [541, 0]
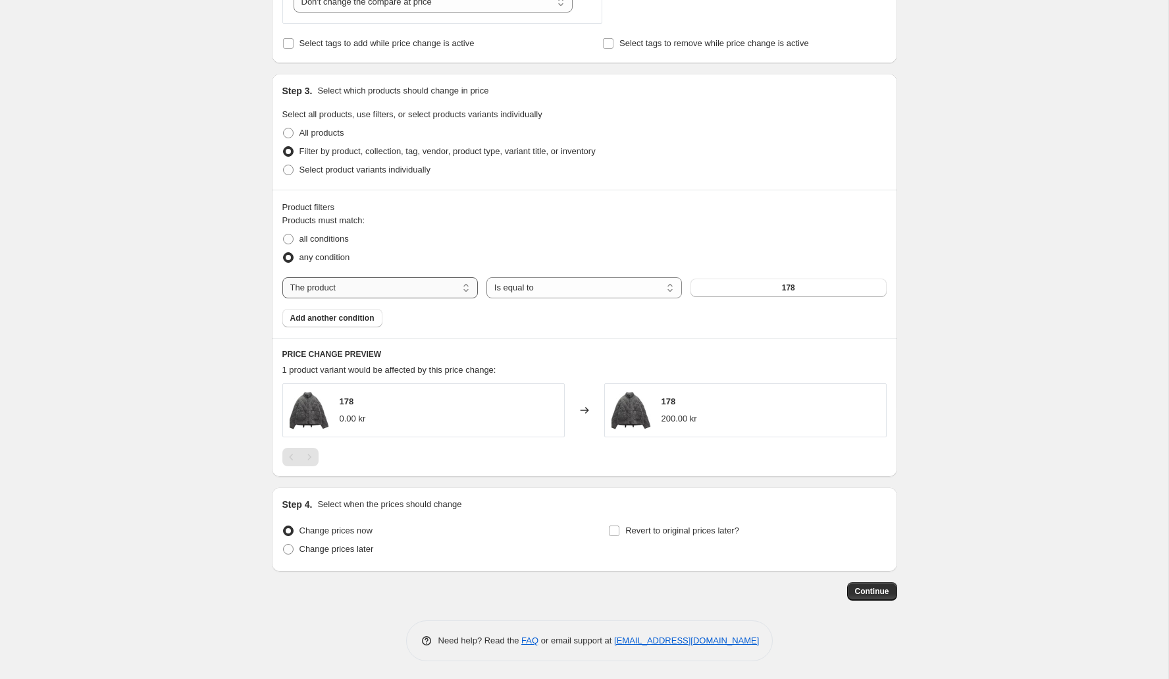
click at [440, 285] on select "The product The product's collection The product's tag The product's vendor The…" at bounding box center [379, 287] width 195 height 21
select select "collection"
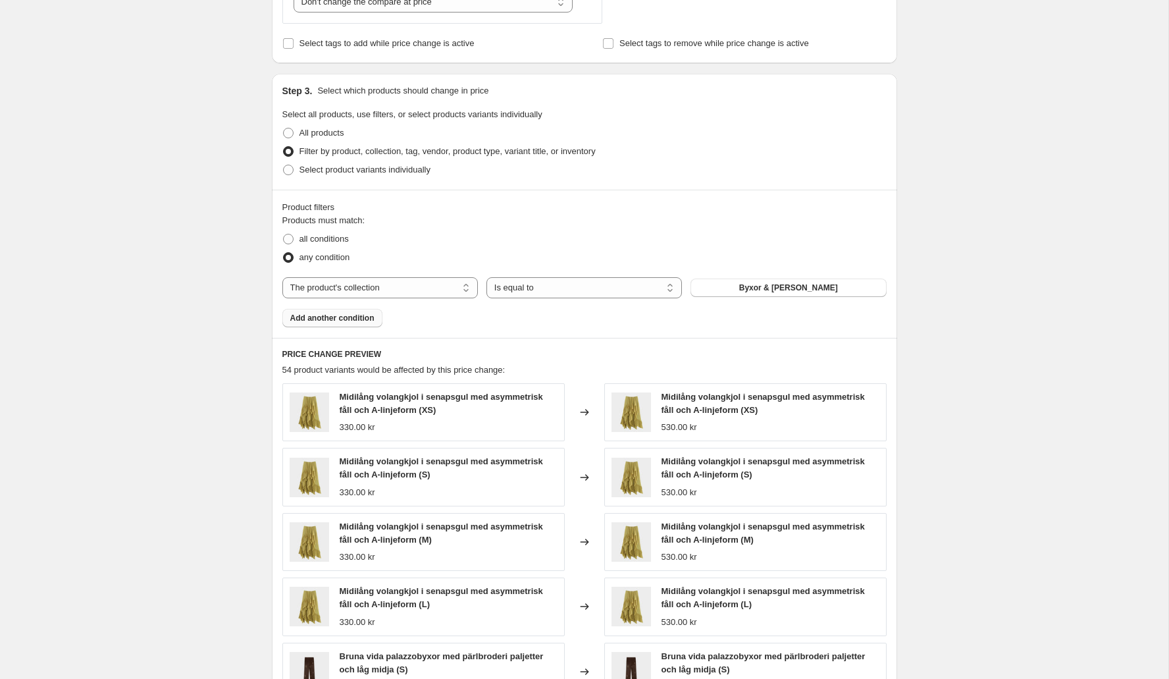
click at [371, 318] on span "Add another condition" at bounding box center [332, 318] width 84 height 11
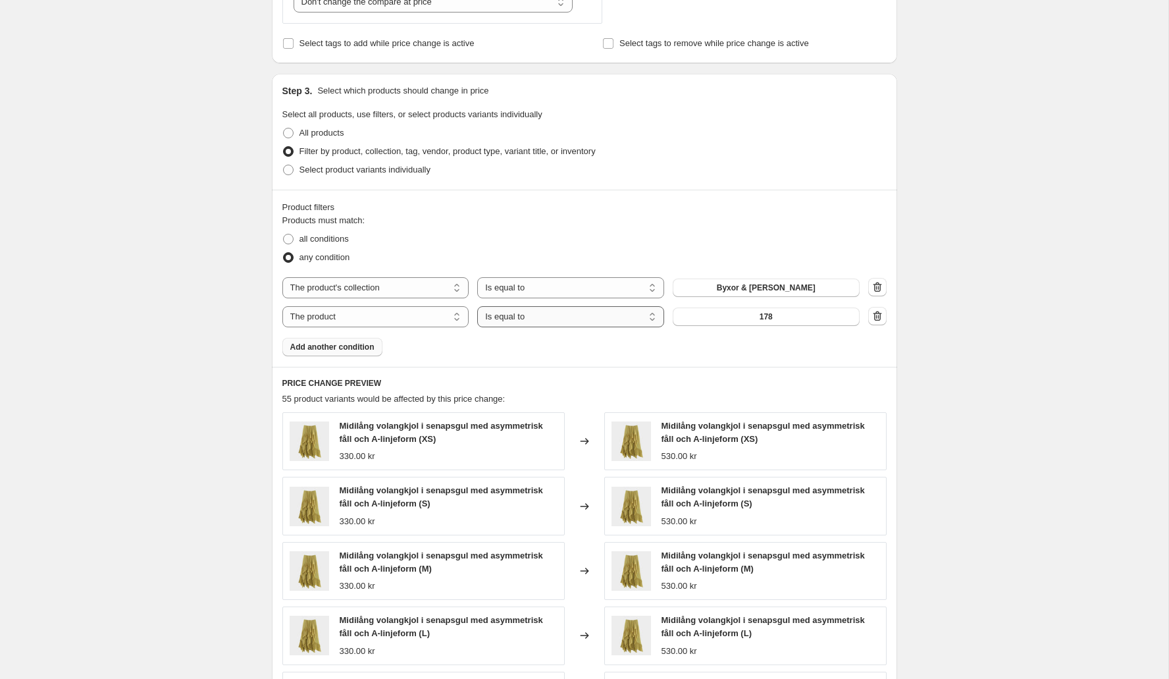
click at [619, 314] on select "Is equal to Is not equal to" at bounding box center [570, 316] width 187 height 21
click at [411, 319] on select "The product The product's collection The product's tag The product's vendor The…" at bounding box center [375, 316] width 187 height 21
select select "collection"
click at [742, 313] on span "Byxor & [PERSON_NAME]" at bounding box center [766, 316] width 99 height 11
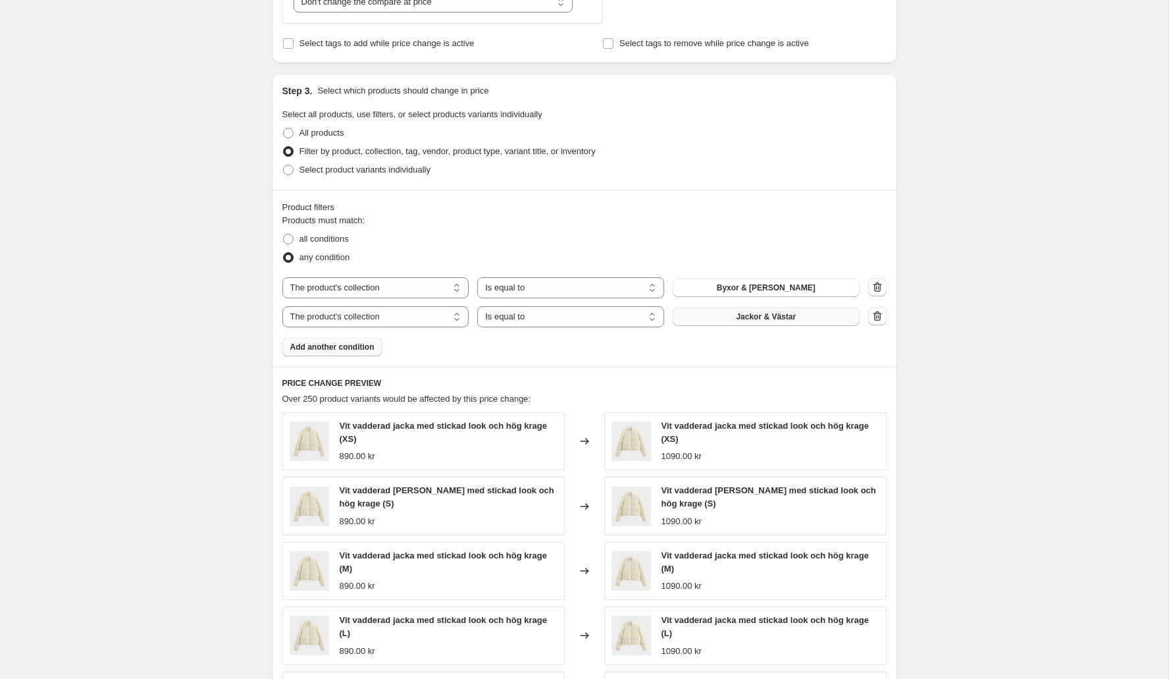
click at [360, 347] on span "Add another condition" at bounding box center [332, 347] width 84 height 11
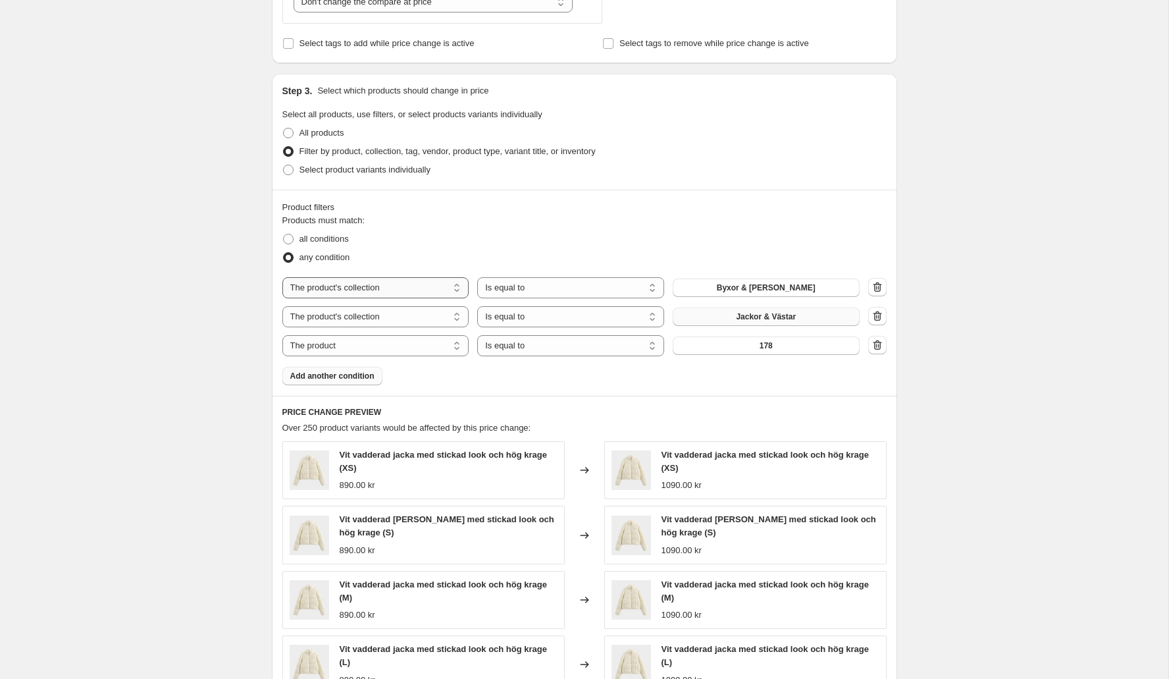
scroll to position [538, 0]
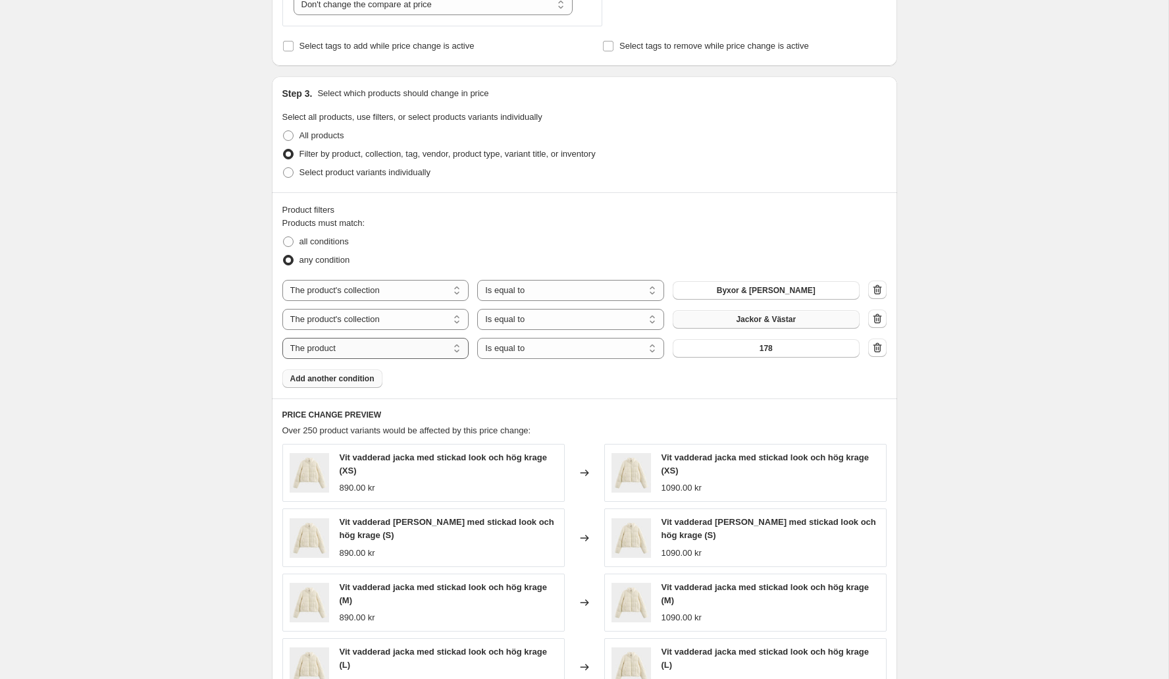
click at [393, 342] on select "The product The product's collection The product's tag The product's vendor The…" at bounding box center [375, 348] width 187 height 21
select select "collection"
click at [734, 344] on button "Byxor & [PERSON_NAME]" at bounding box center [766, 348] width 187 height 18
